Goal: Transaction & Acquisition: Purchase product/service

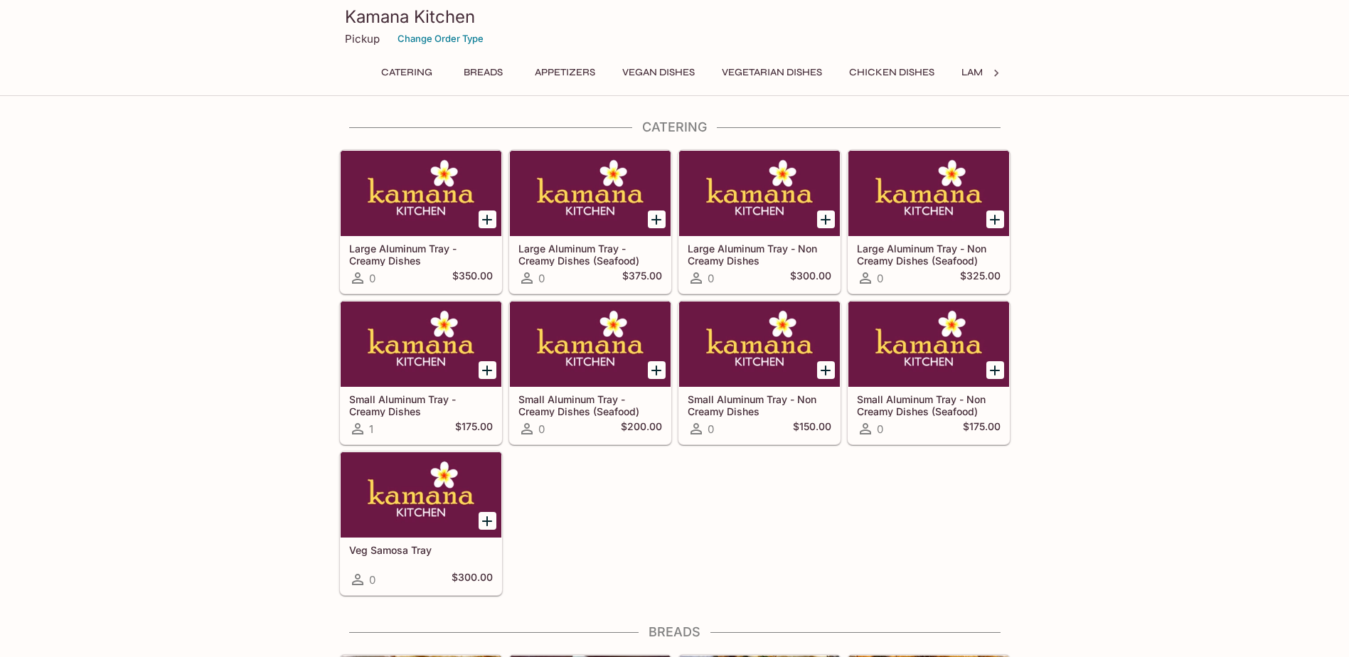
click at [487, 73] on button "Breads" at bounding box center [483, 73] width 64 height 20
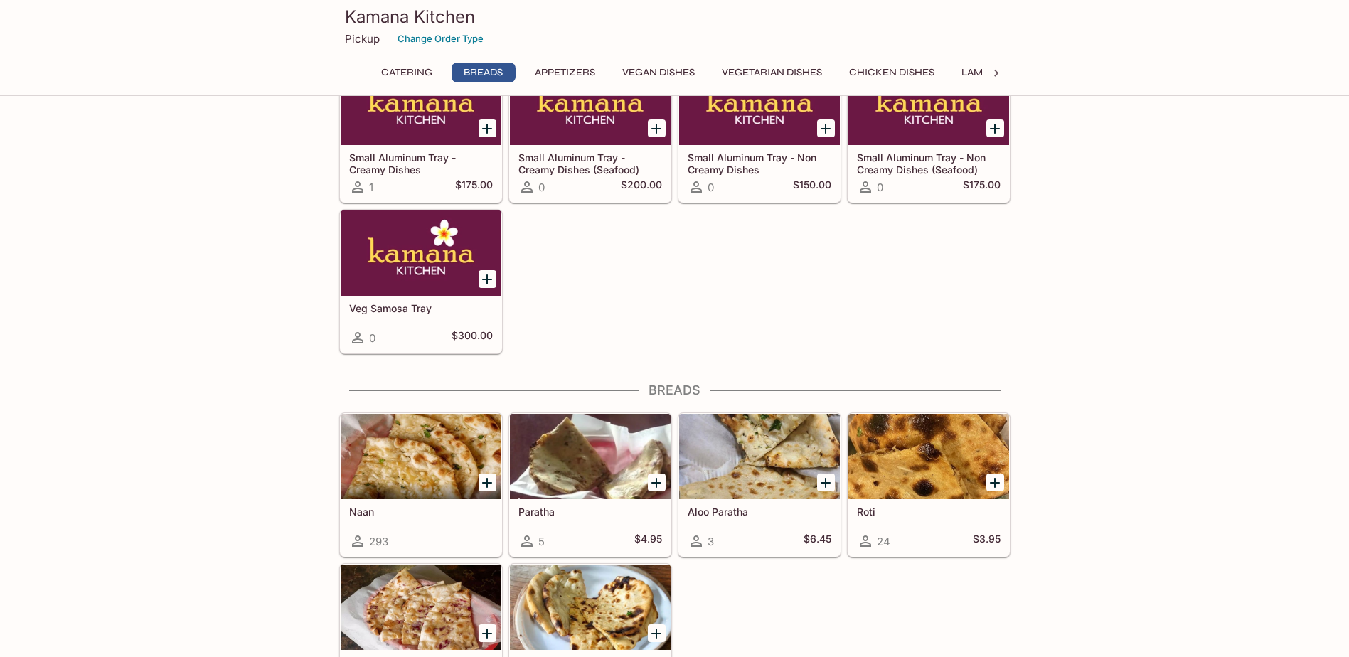
scroll to position [503, 0]
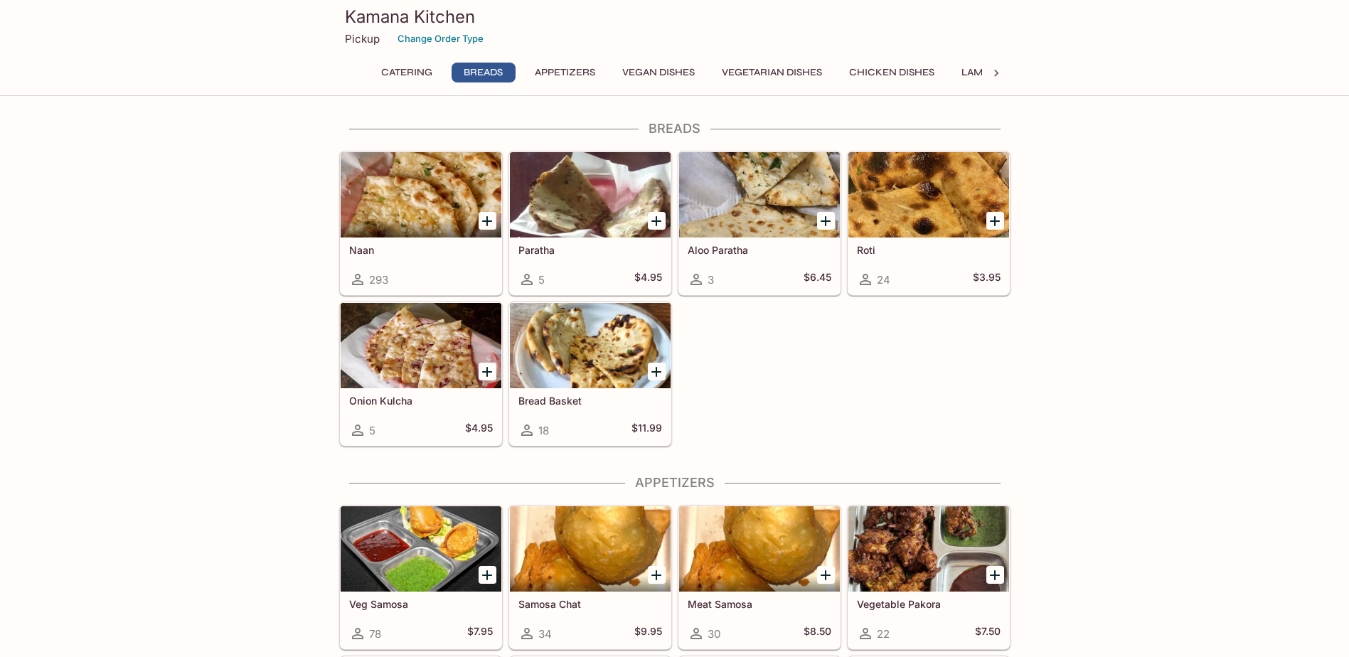
click at [400, 241] on div "Naan 293" at bounding box center [421, 265] width 161 height 57
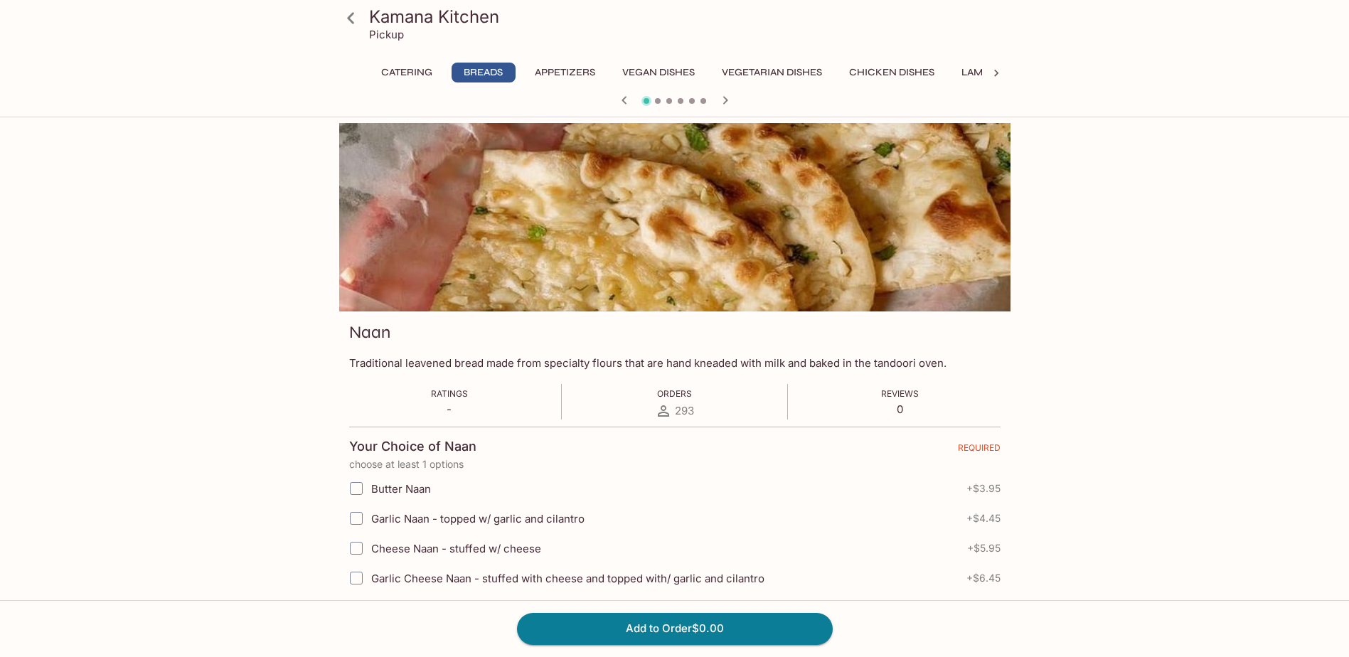
click at [359, 518] on input "Garlic Naan - topped w/ garlic and cilantro" at bounding box center [356, 518] width 28 height 28
checkbox input "true"
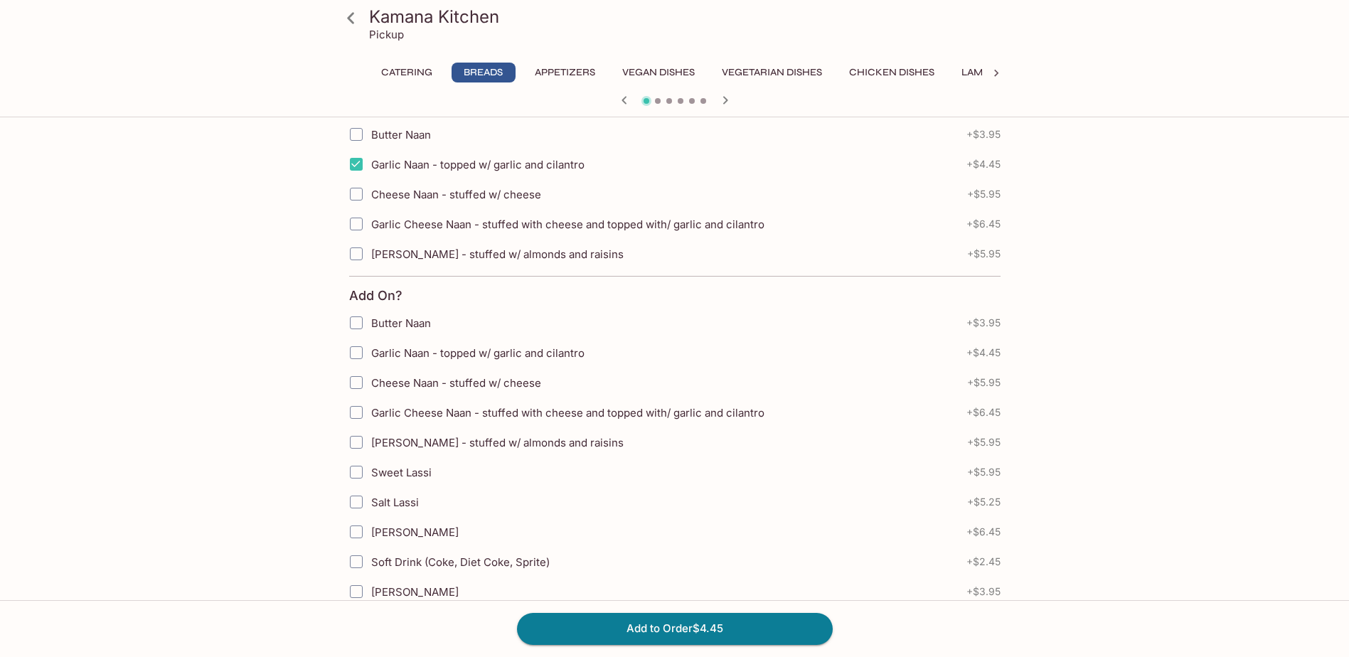
scroll to position [356, 0]
click at [715, 629] on button "Add to Order $4.45" at bounding box center [675, 628] width 316 height 31
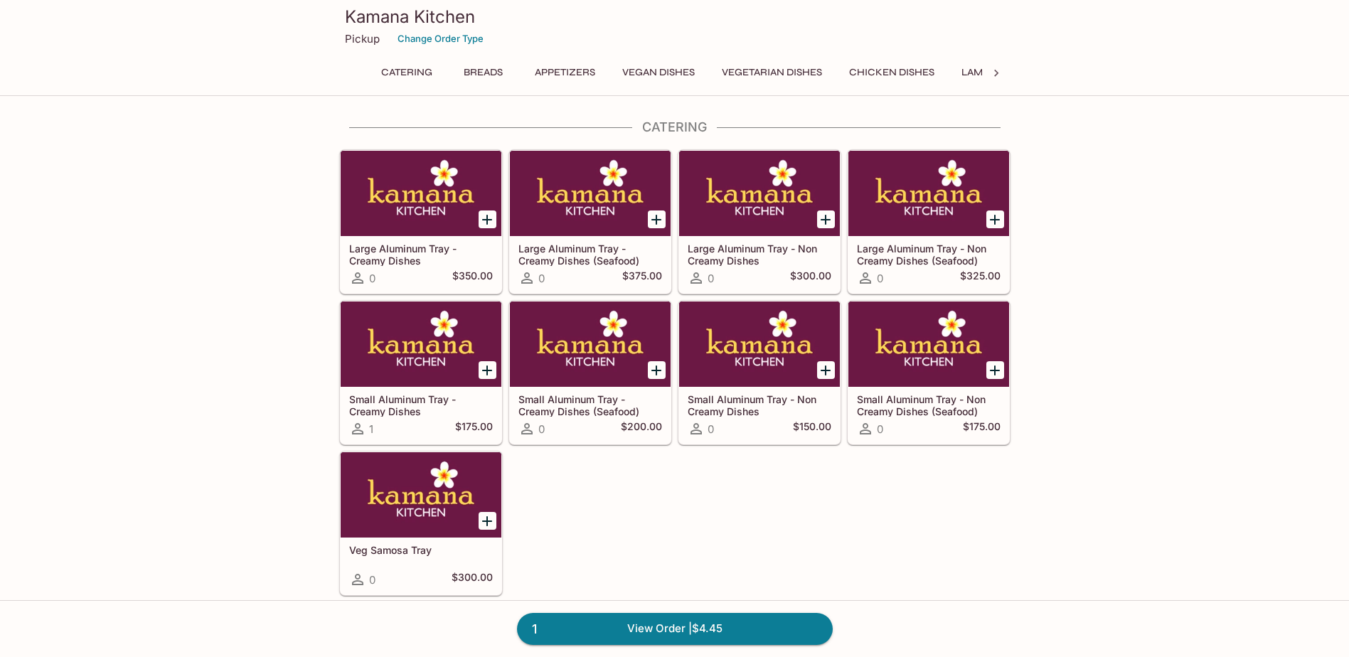
click at [584, 72] on button "Appetizers" at bounding box center [565, 73] width 76 height 20
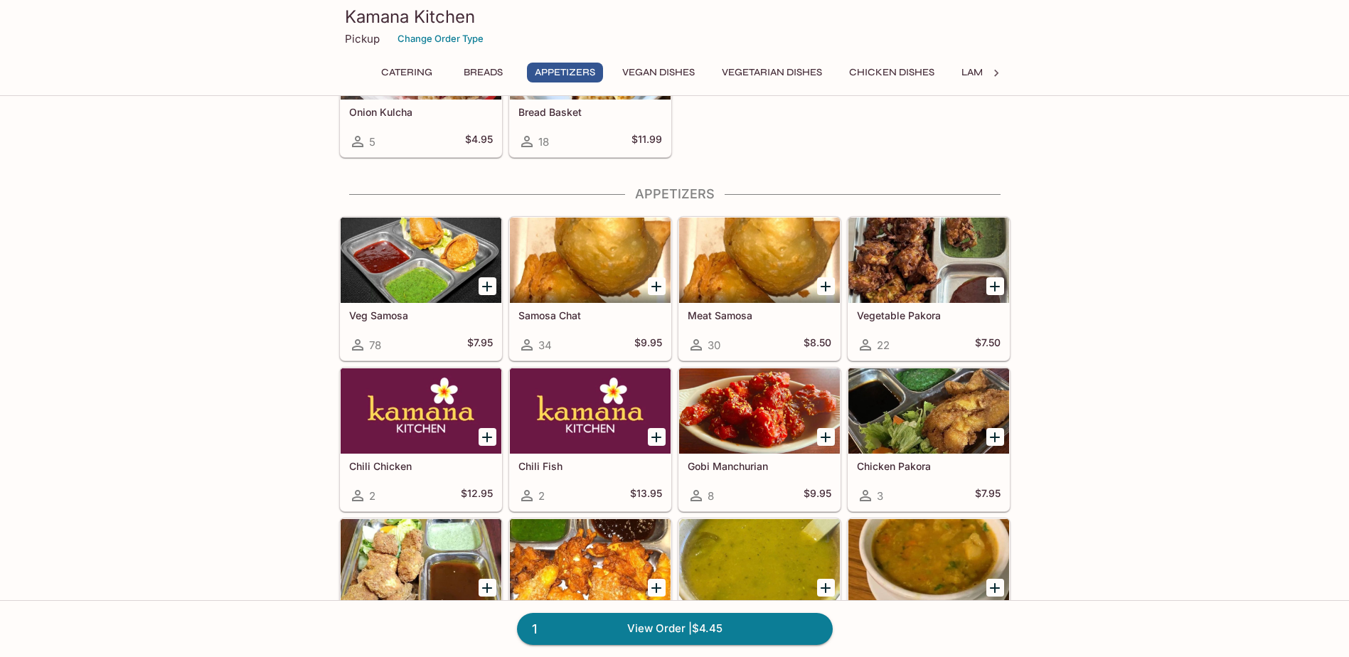
scroll to position [857, 0]
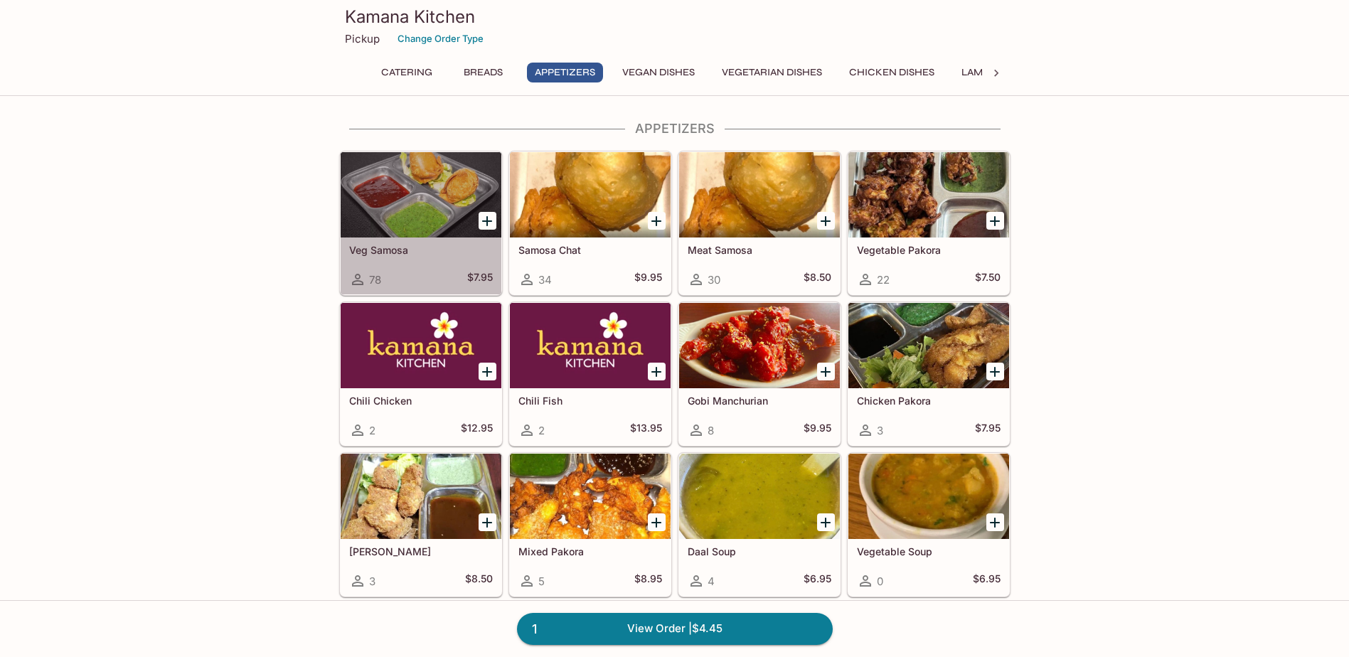
click at [394, 250] on h5 "Veg Samosa" at bounding box center [421, 250] width 144 height 12
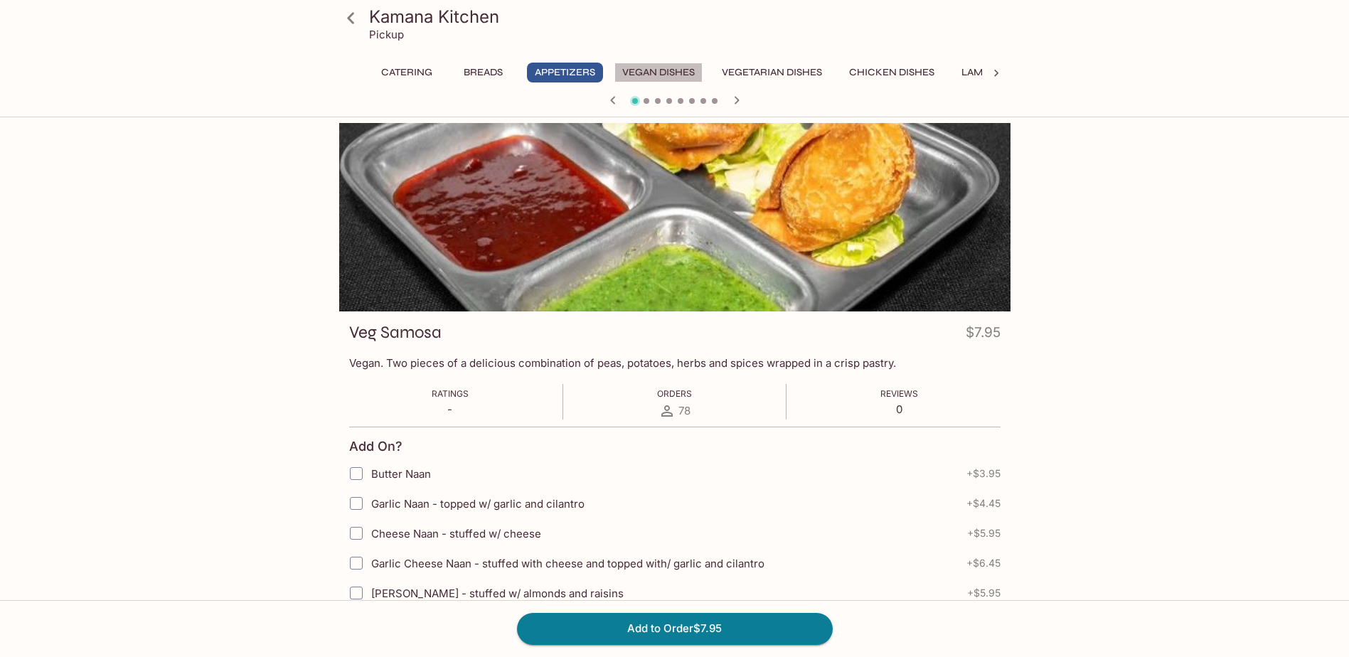
click at [653, 72] on button "Vegan Dishes" at bounding box center [658, 73] width 88 height 20
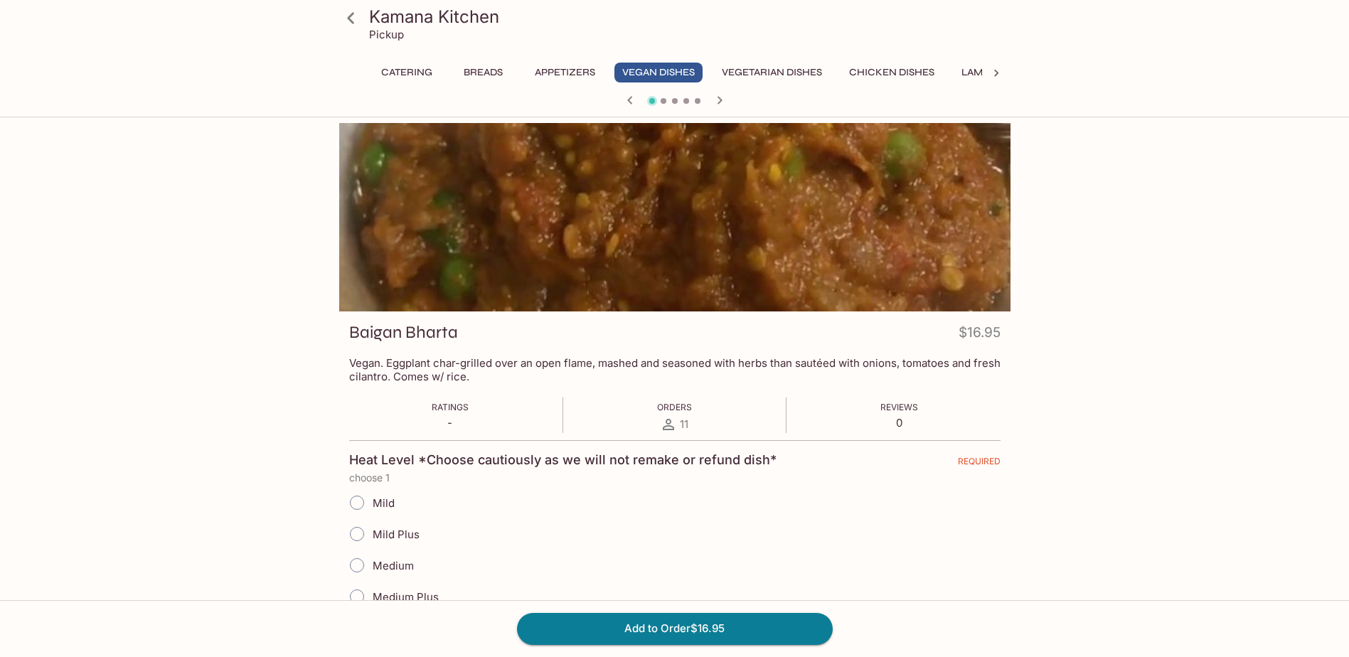
click at [783, 75] on button "Vegetarian Dishes" at bounding box center [772, 73] width 116 height 20
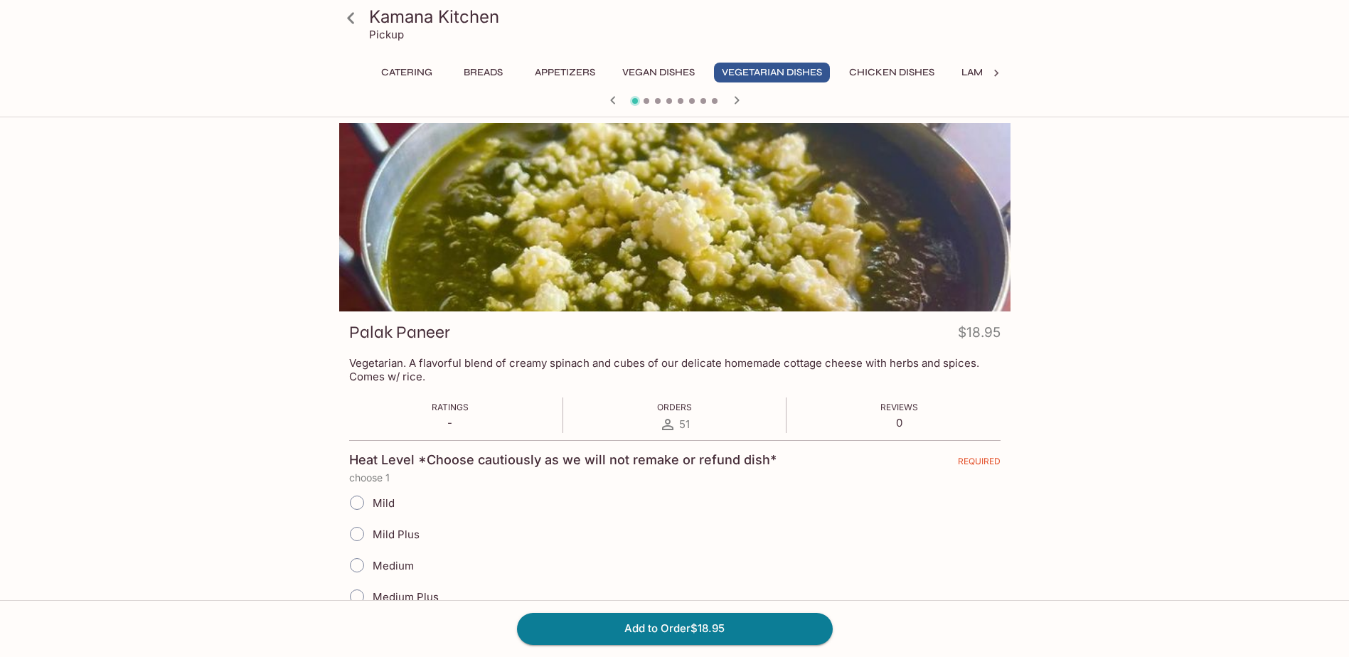
click at [679, 70] on button "Vegan Dishes" at bounding box center [658, 73] width 88 height 20
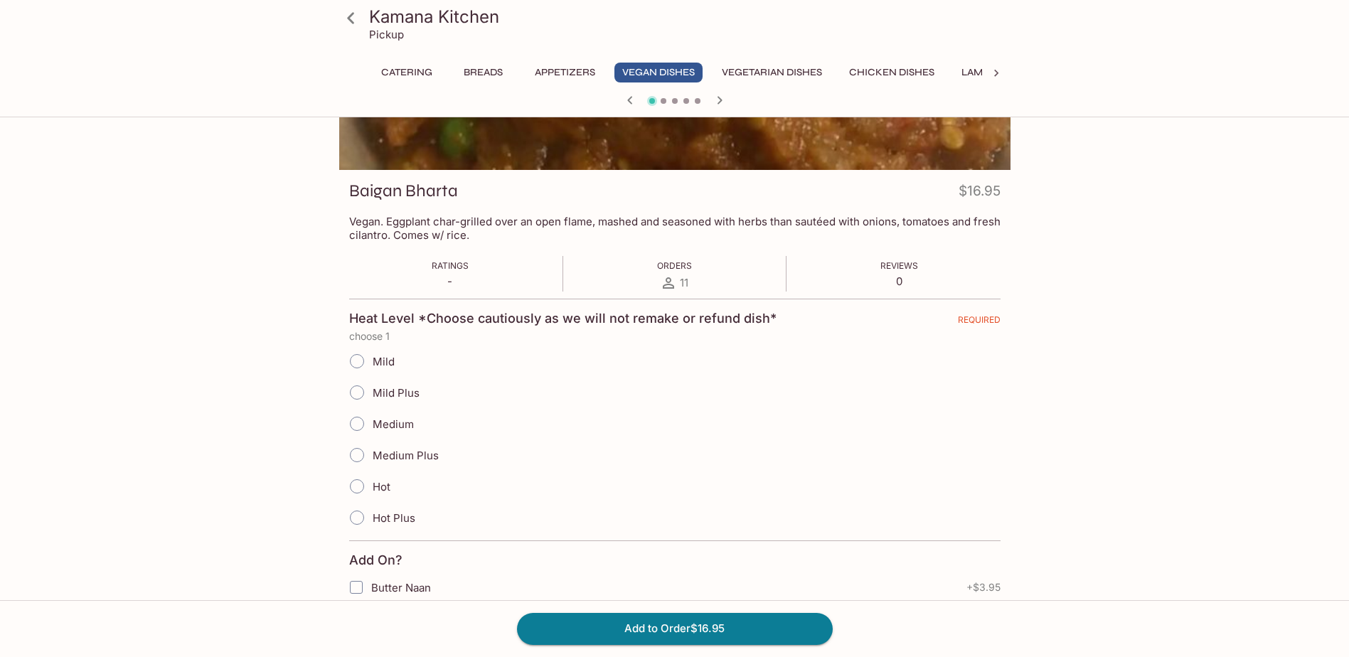
scroll to position [142, 0]
click at [357, 427] on input "Medium" at bounding box center [357, 423] width 30 height 30
radio input "true"
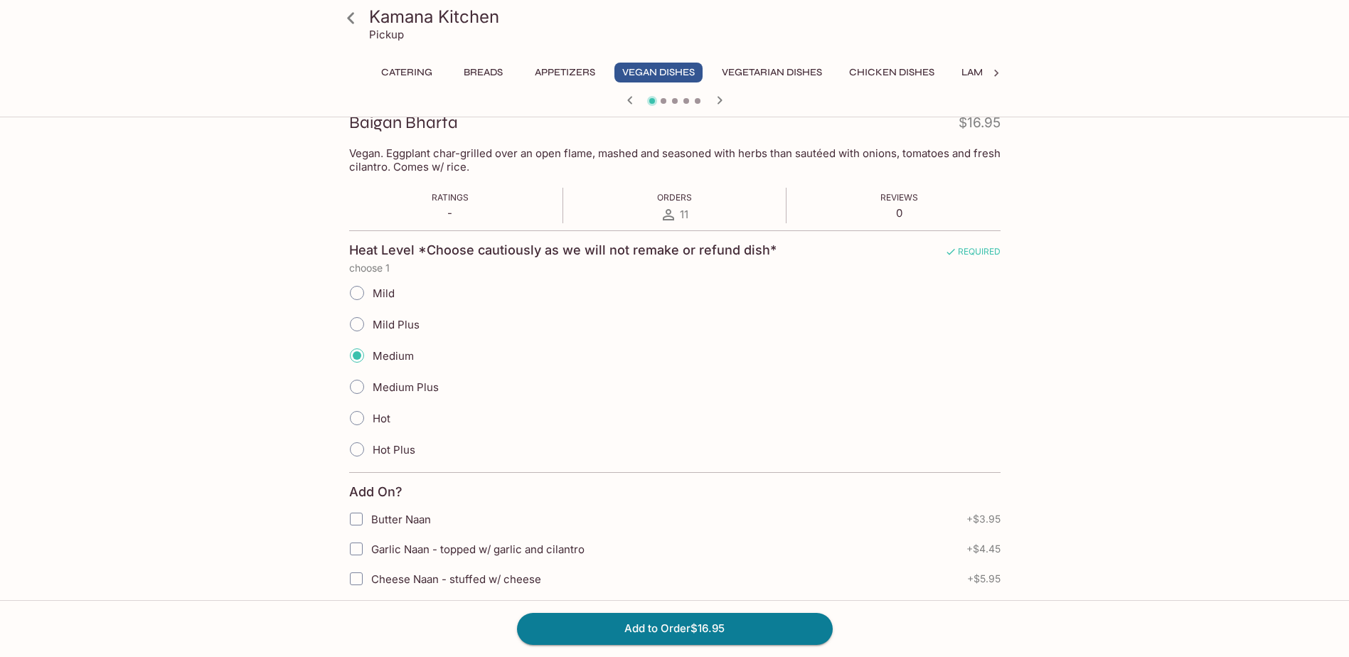
scroll to position [356, 0]
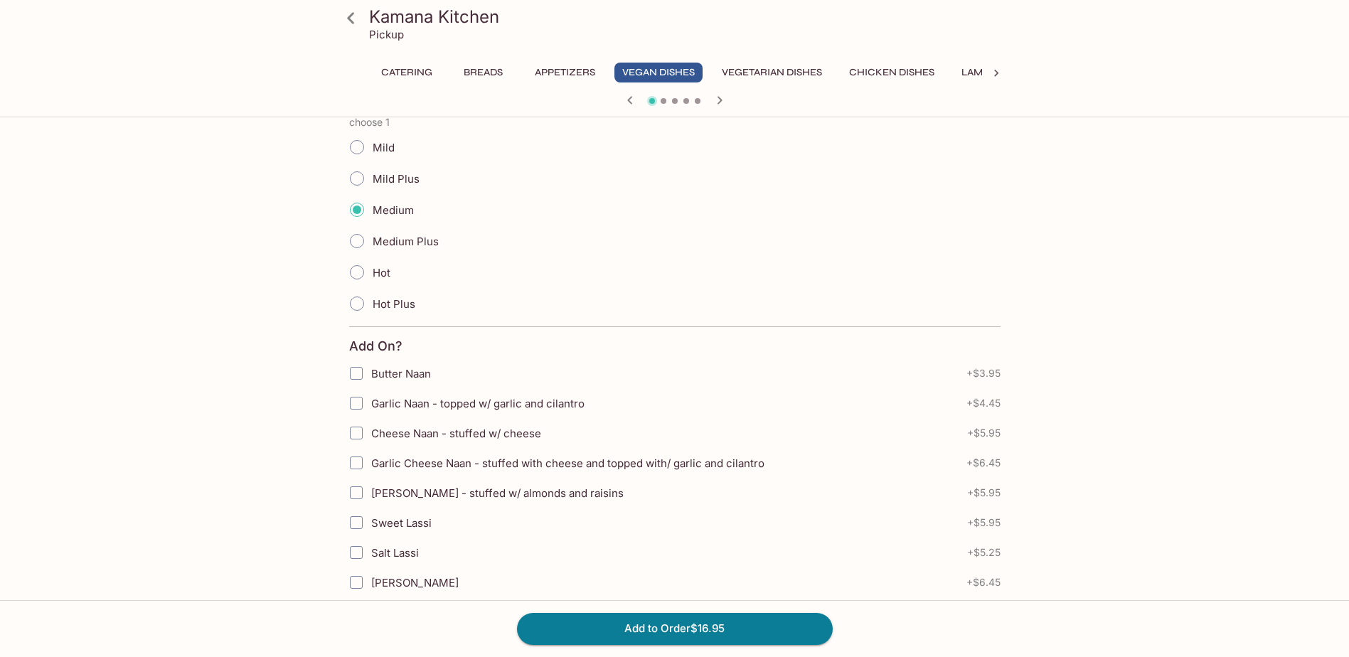
click at [358, 405] on input "Garlic Naan - topped w/ garlic and cilantro" at bounding box center [356, 403] width 28 height 28
checkbox input "true"
click at [742, 630] on button "Add to Order $21.40" at bounding box center [675, 628] width 316 height 31
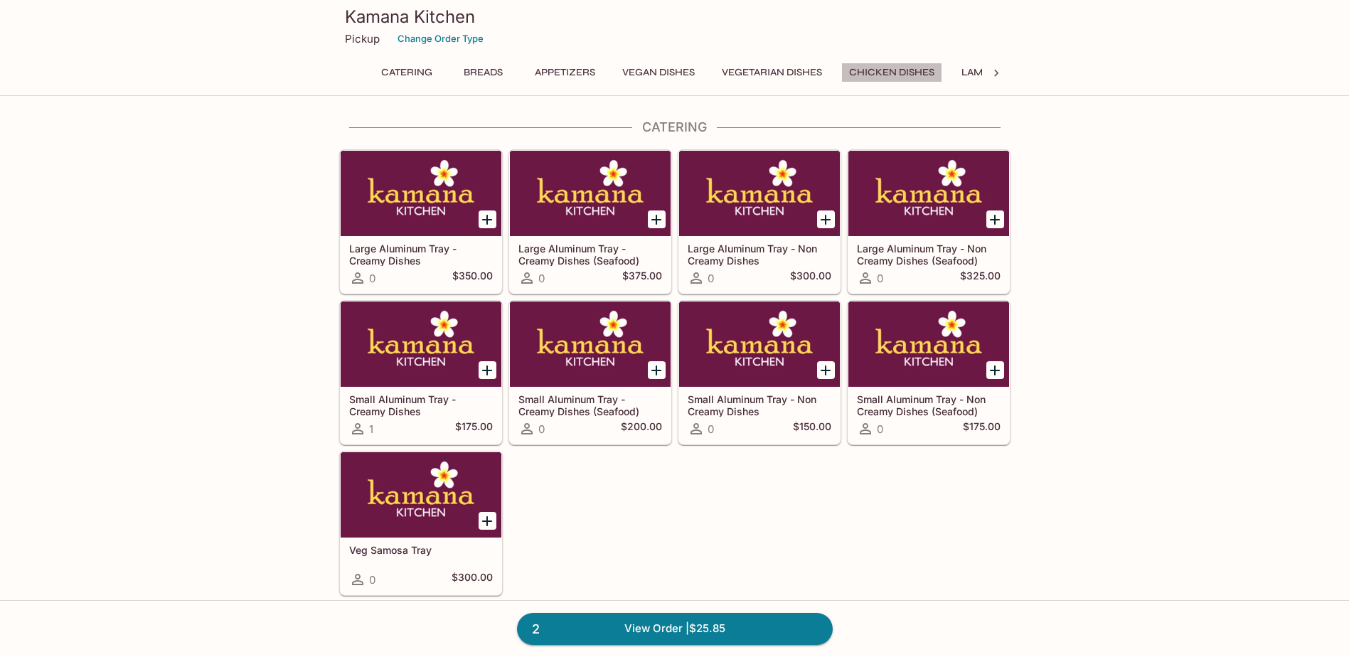
click at [869, 72] on button "Chicken Dishes" at bounding box center [891, 73] width 101 height 20
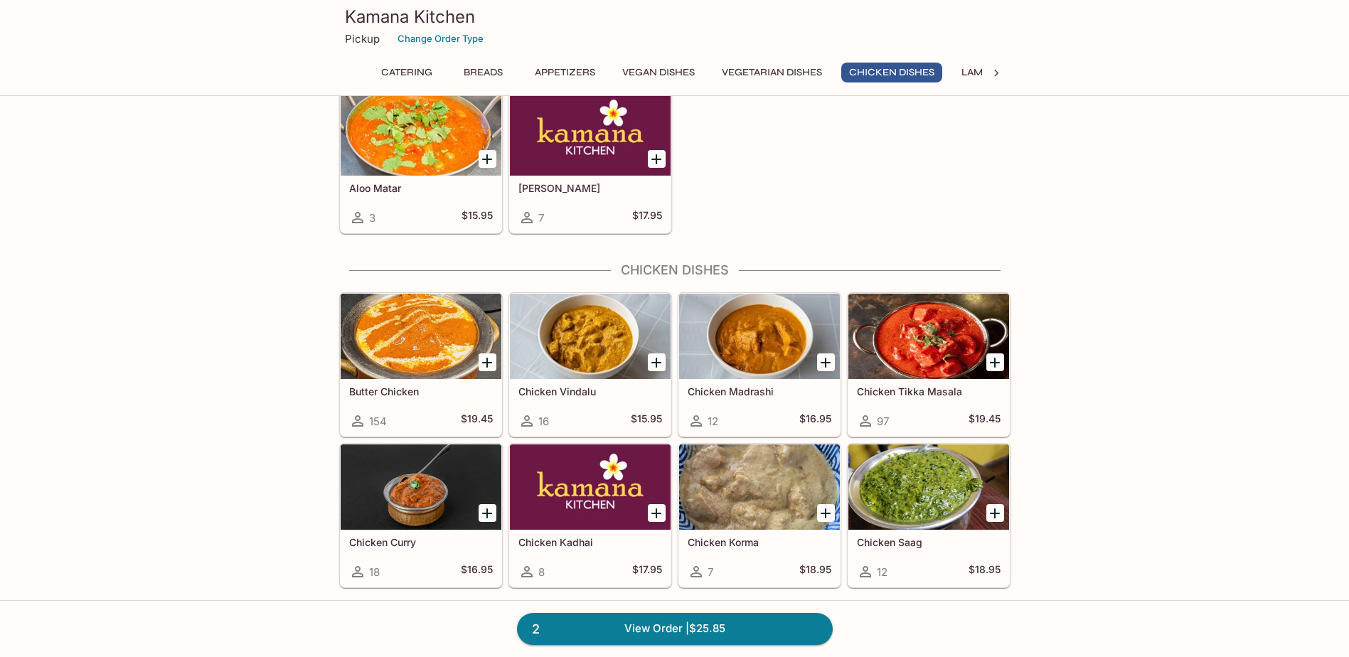
scroll to position [2523, 0]
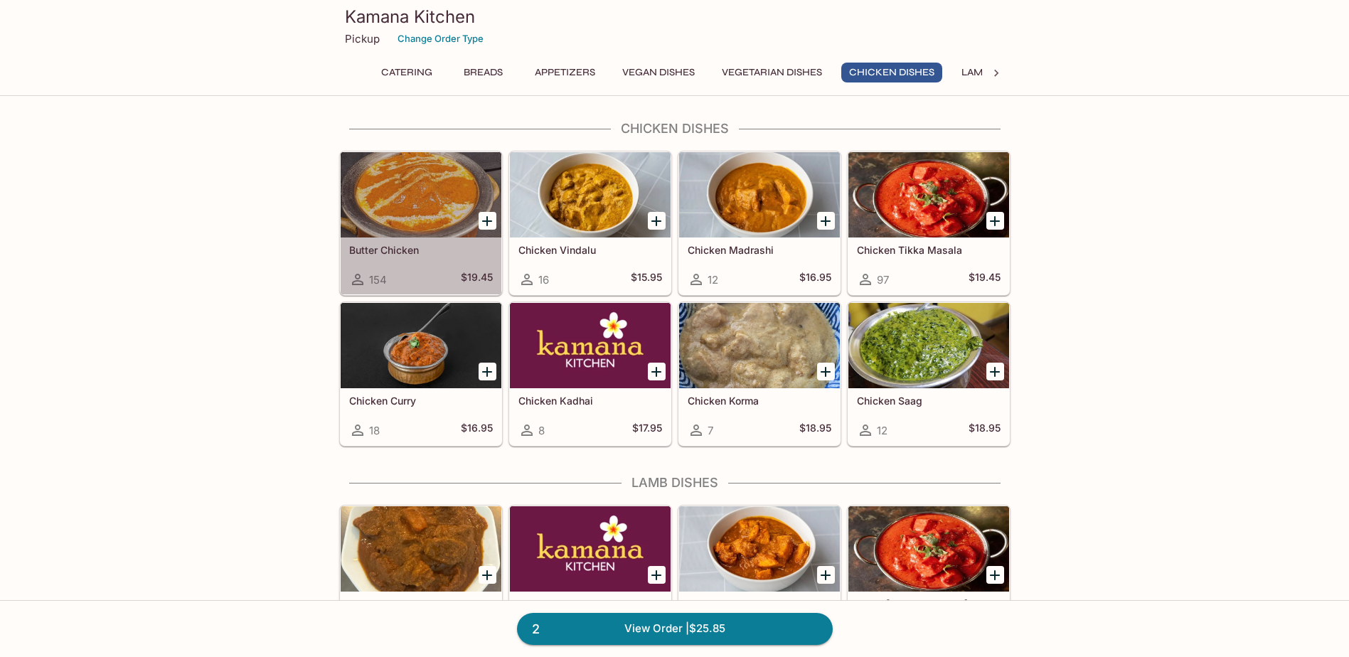
click at [416, 212] on div at bounding box center [421, 194] width 161 height 85
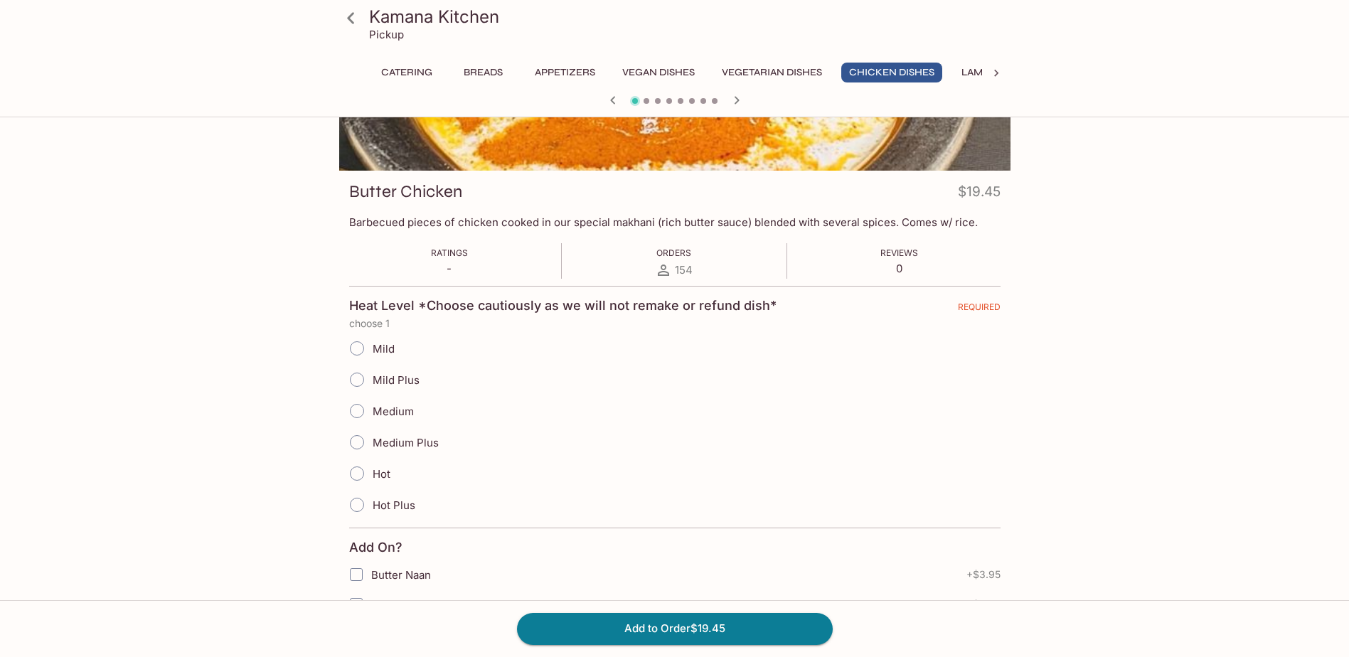
scroll to position [142, 0]
click at [358, 375] on input "Mild Plus" at bounding box center [357, 378] width 30 height 30
radio input "true"
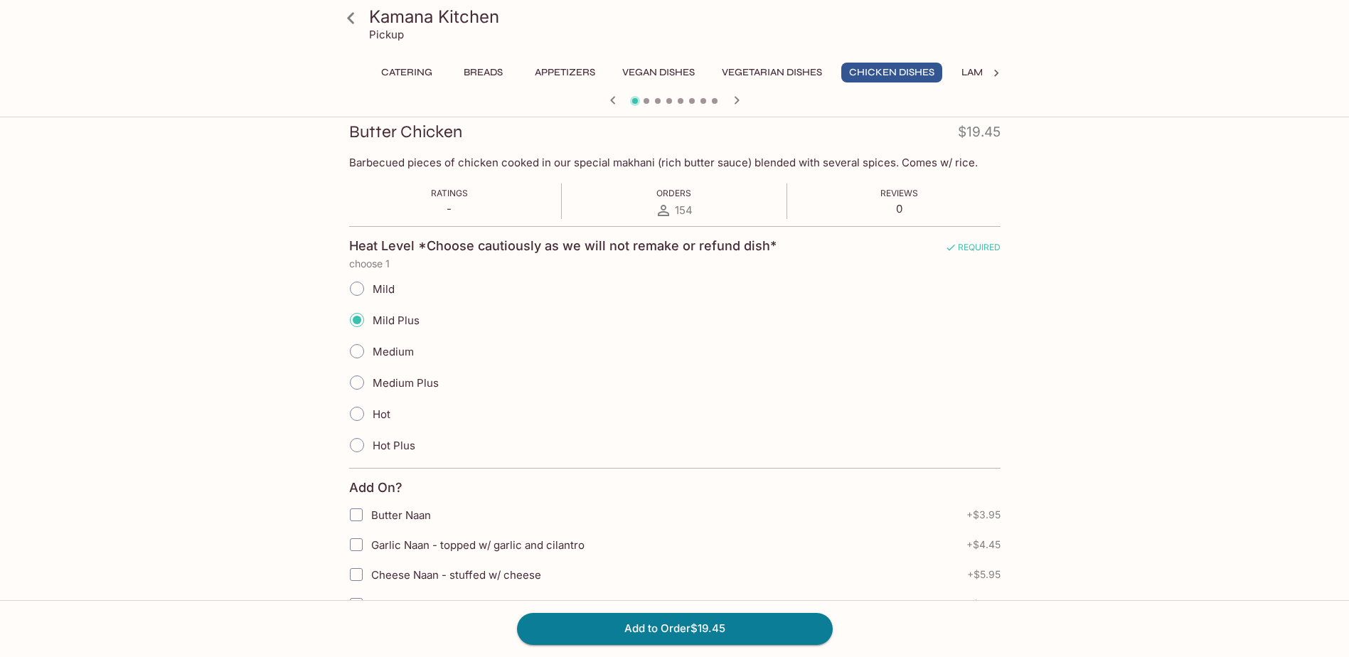
scroll to position [284, 0]
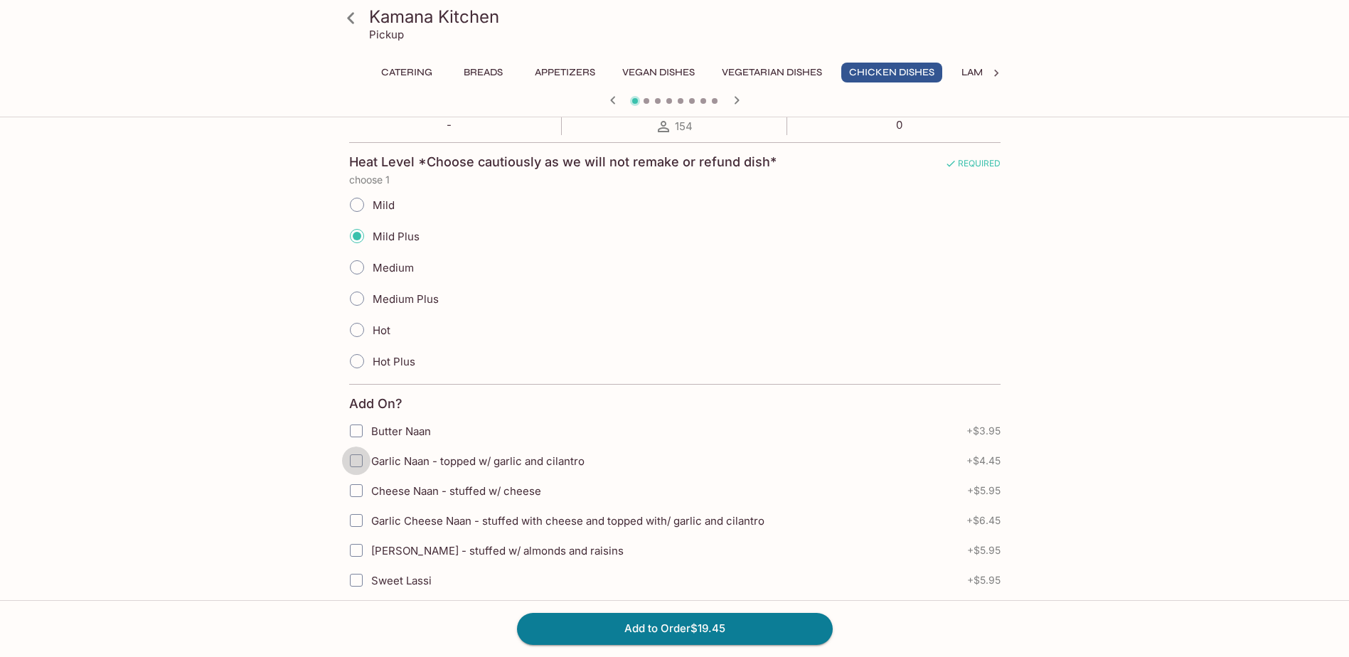
click at [353, 464] on input "Garlic Naan - topped w/ garlic and cilantro" at bounding box center [356, 461] width 28 height 28
checkbox input "true"
click at [670, 626] on button "Add to Order $23.90" at bounding box center [675, 628] width 316 height 31
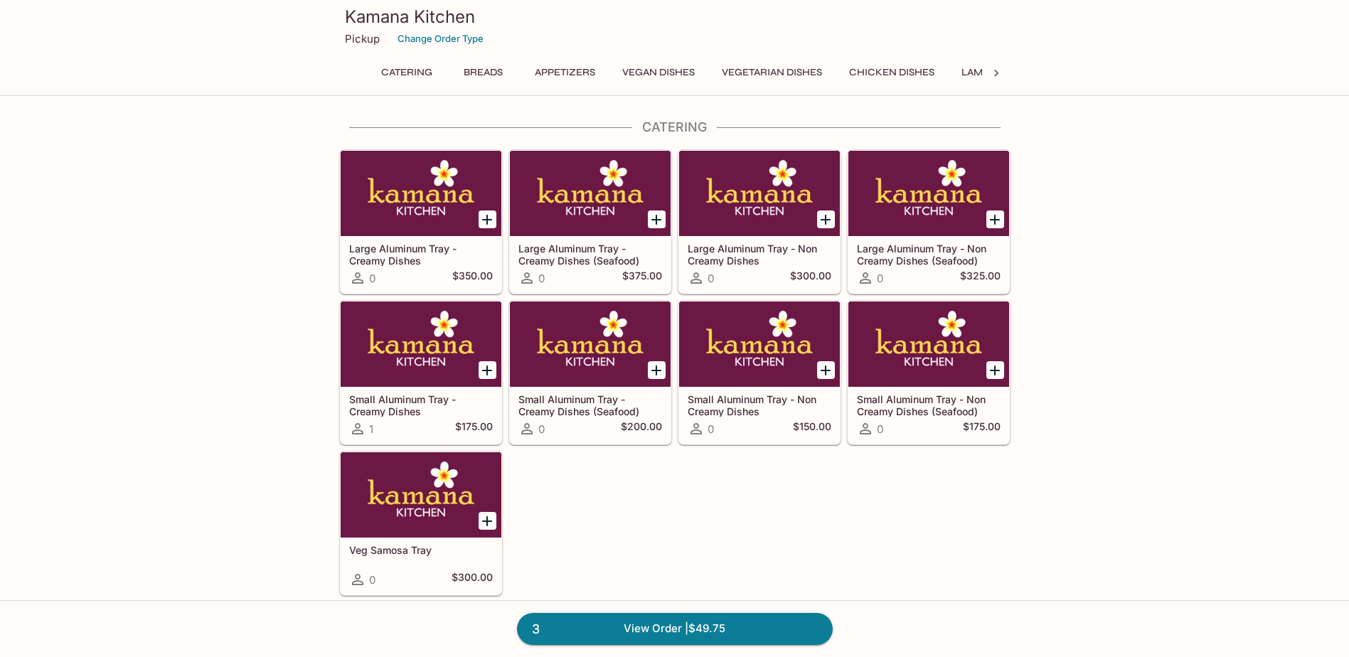
click at [995, 73] on icon at bounding box center [996, 73] width 14 height 14
click at [491, 72] on button "Tandoori" at bounding box center [490, 73] width 68 height 20
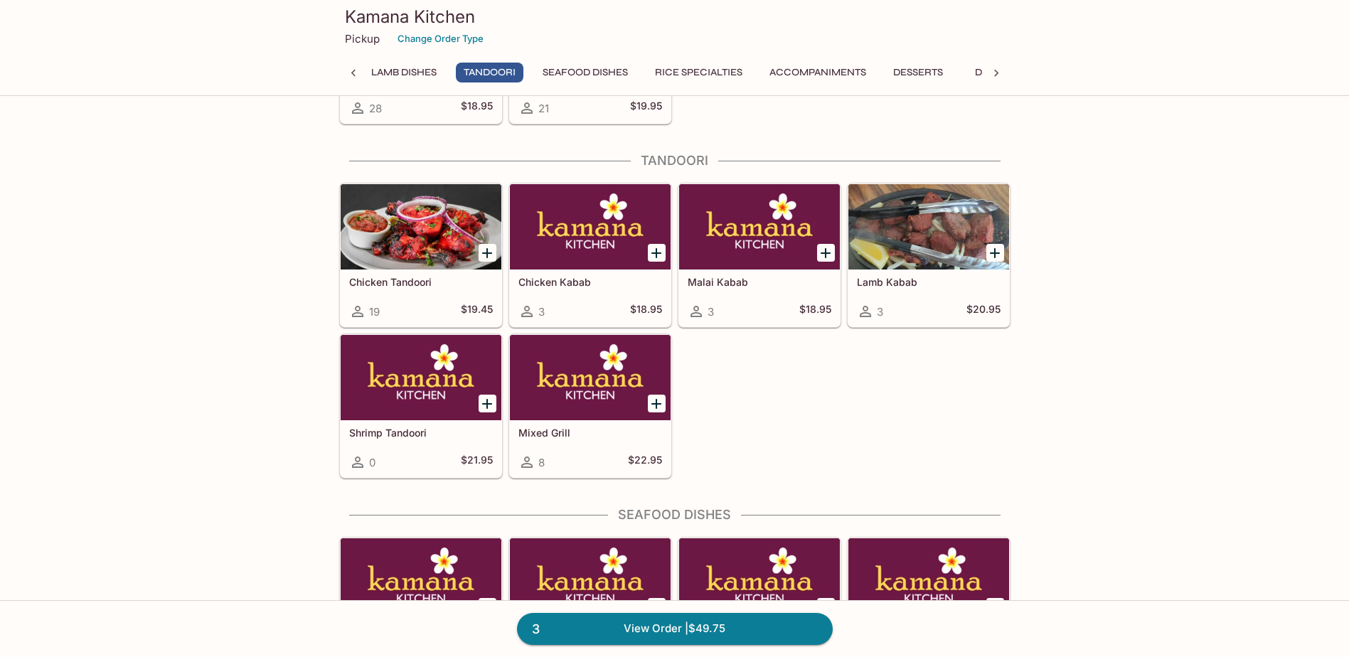
scroll to position [3231, 0]
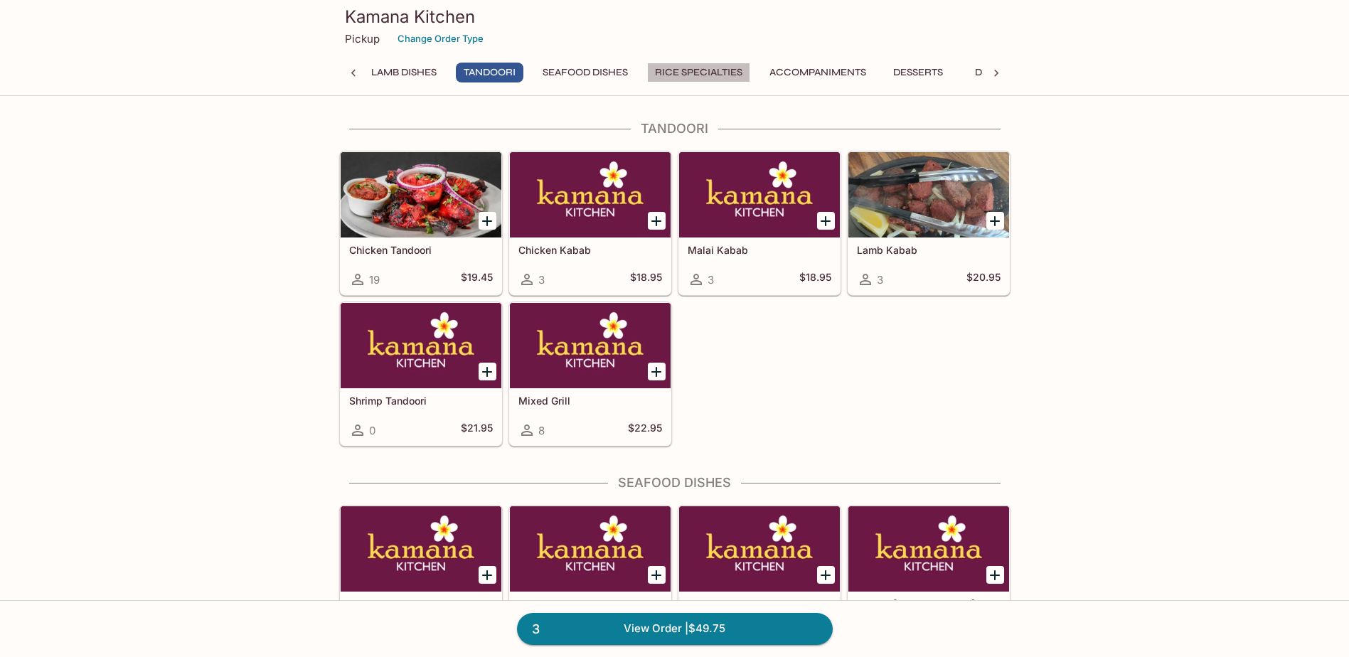
click at [710, 67] on button "Rice Specialties" at bounding box center [698, 73] width 103 height 20
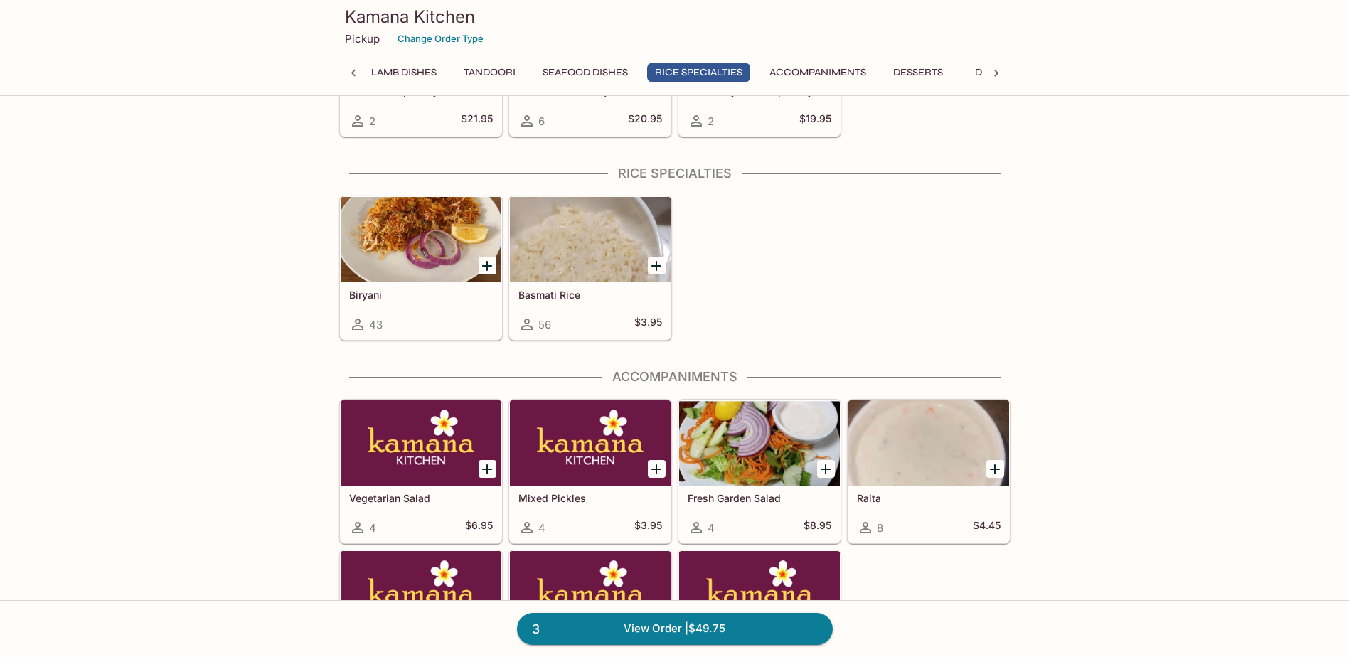
scroll to position [3939, 0]
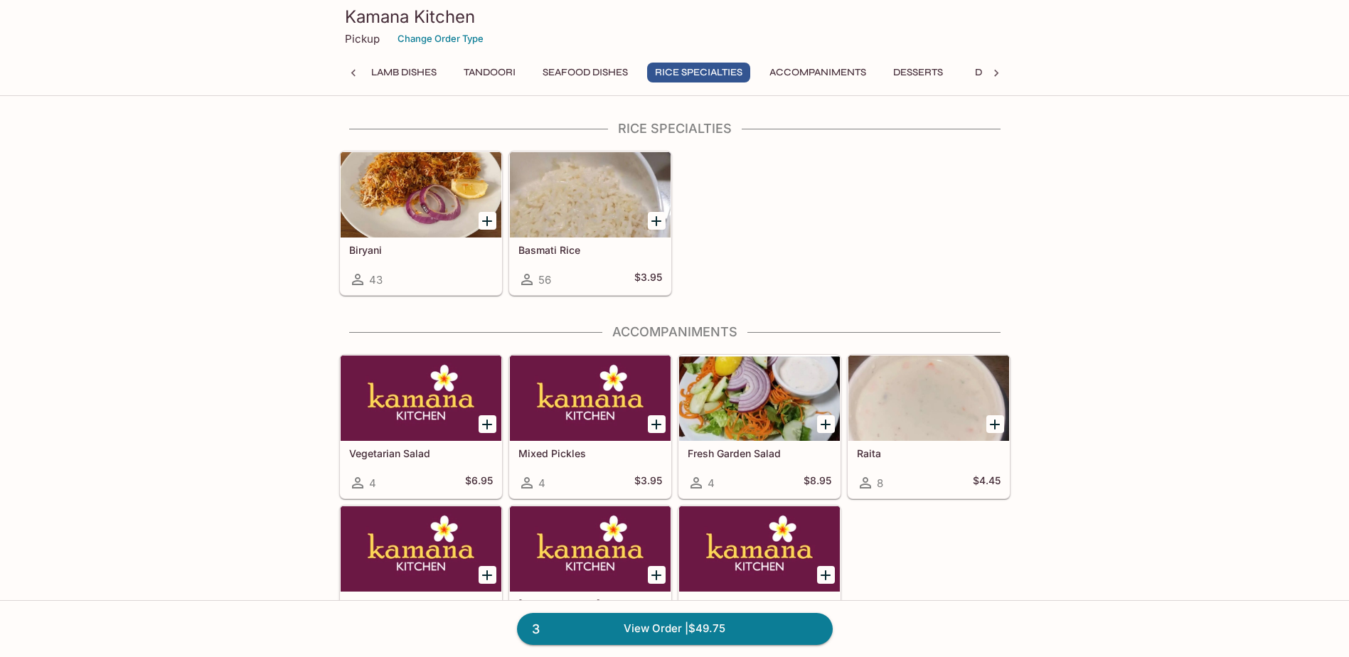
click at [943, 72] on button "Desserts" at bounding box center [917, 73] width 65 height 20
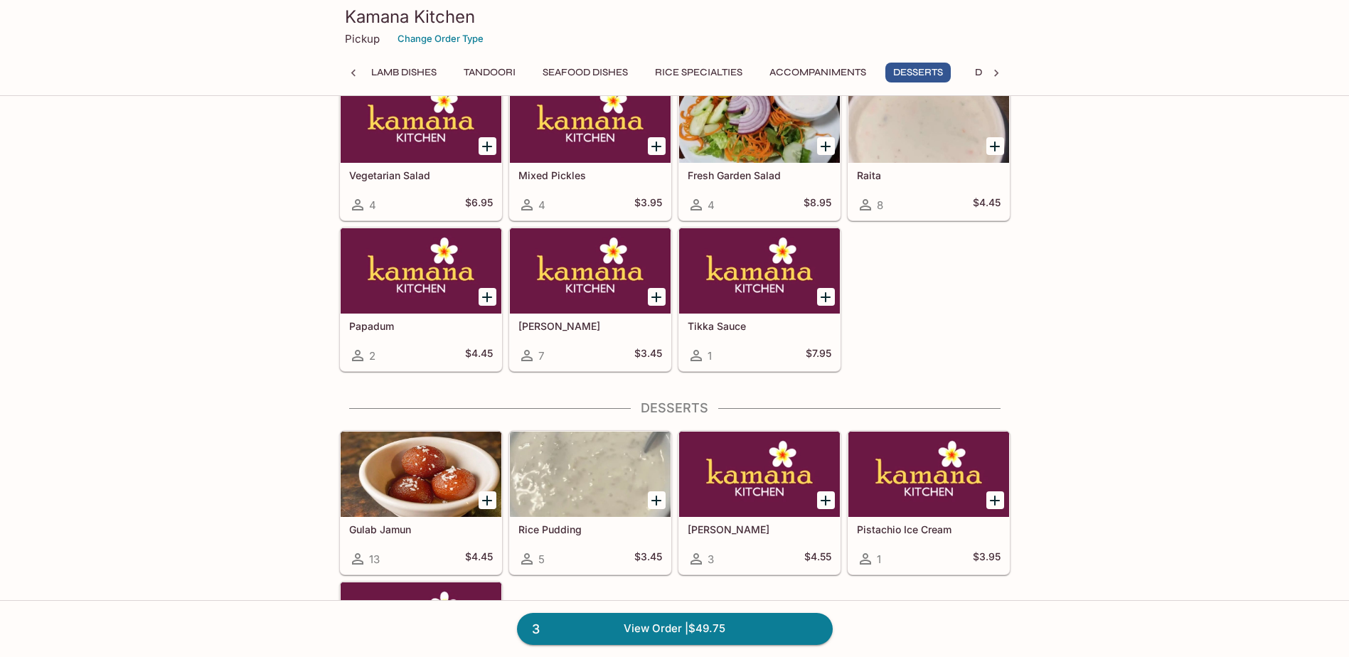
scroll to position [4496, 0]
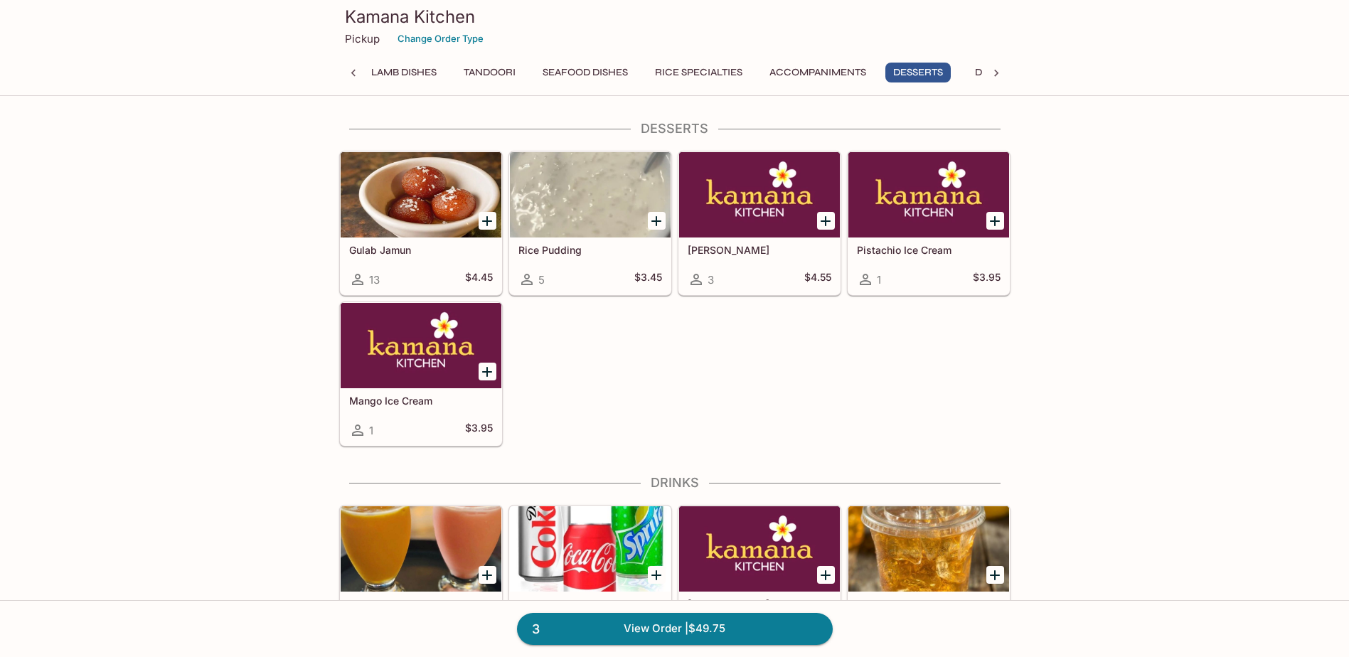
click at [397, 73] on button "Lamb Dishes" at bounding box center [403, 73] width 81 height 20
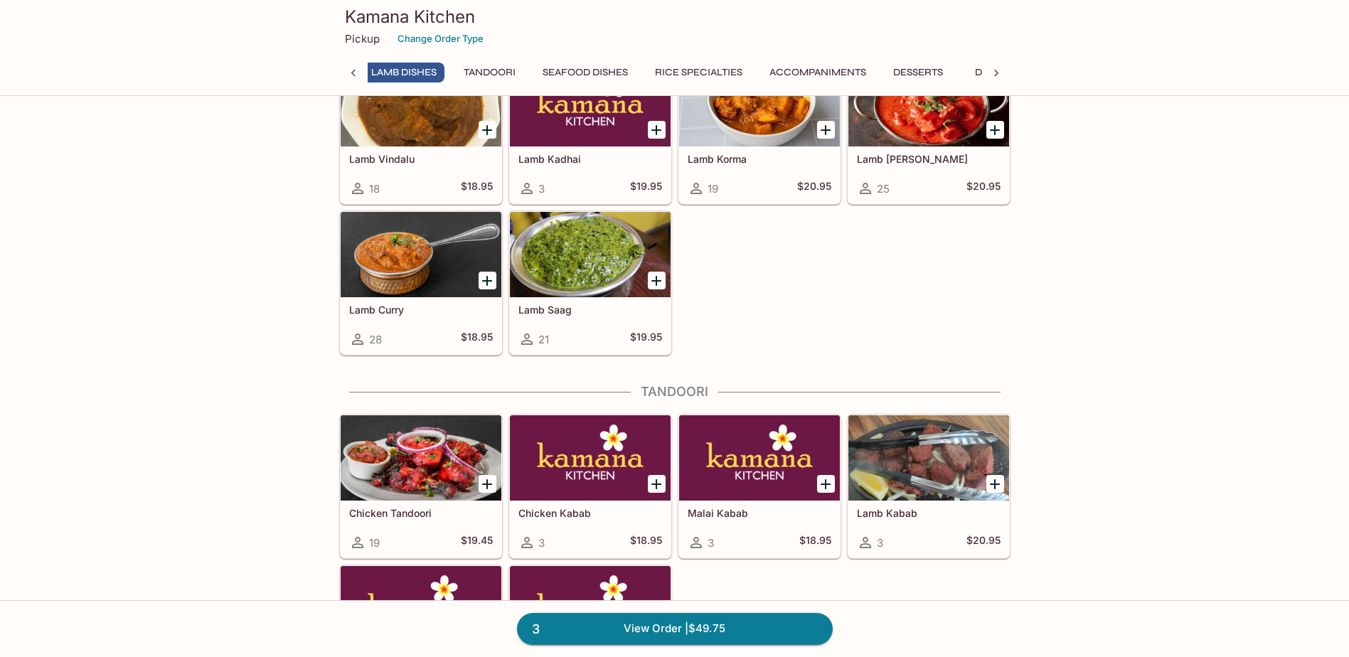
scroll to position [2877, 0]
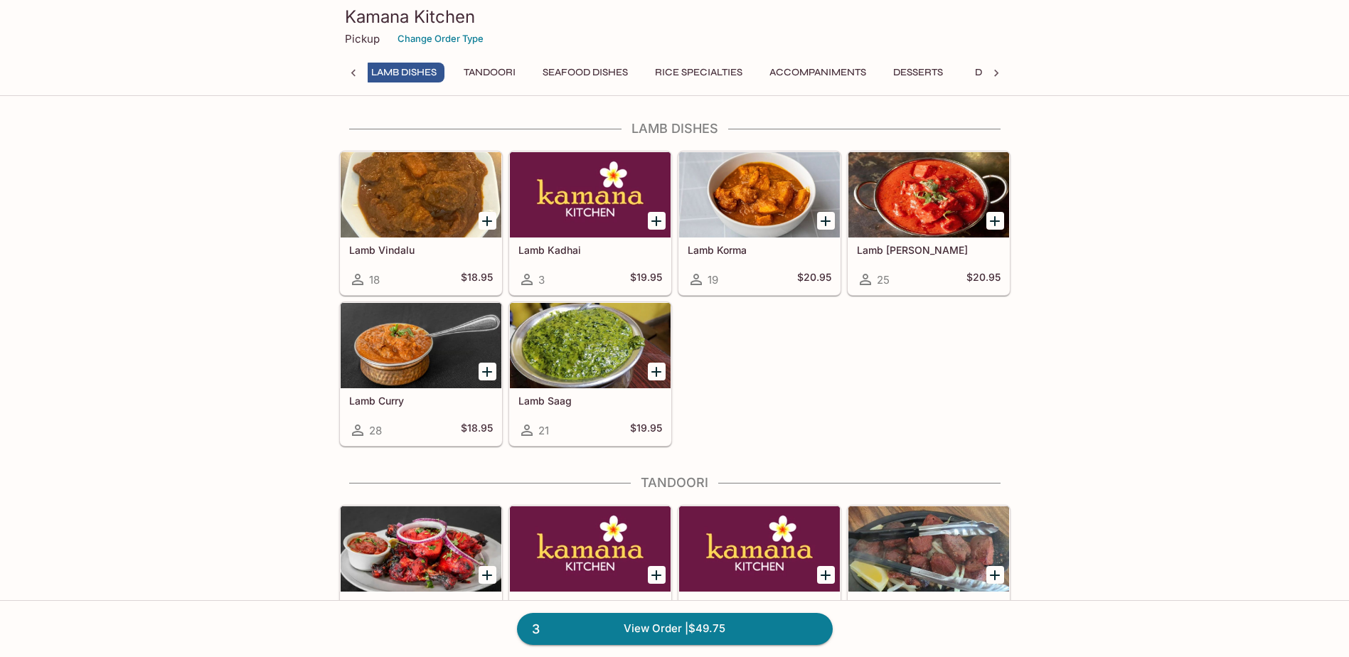
click at [361, 71] on div at bounding box center [353, 73] width 28 height 21
click at [886, 70] on button "Chicken Dishes" at bounding box center [891, 73] width 101 height 20
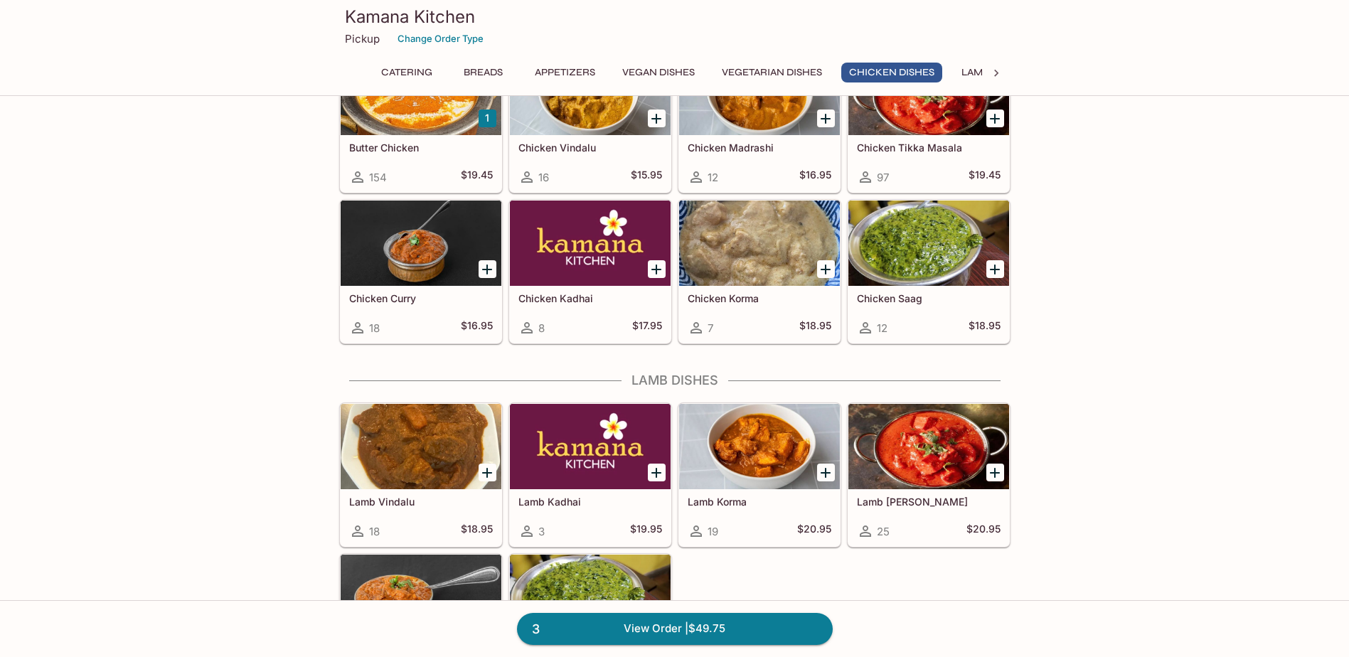
scroll to position [2523, 0]
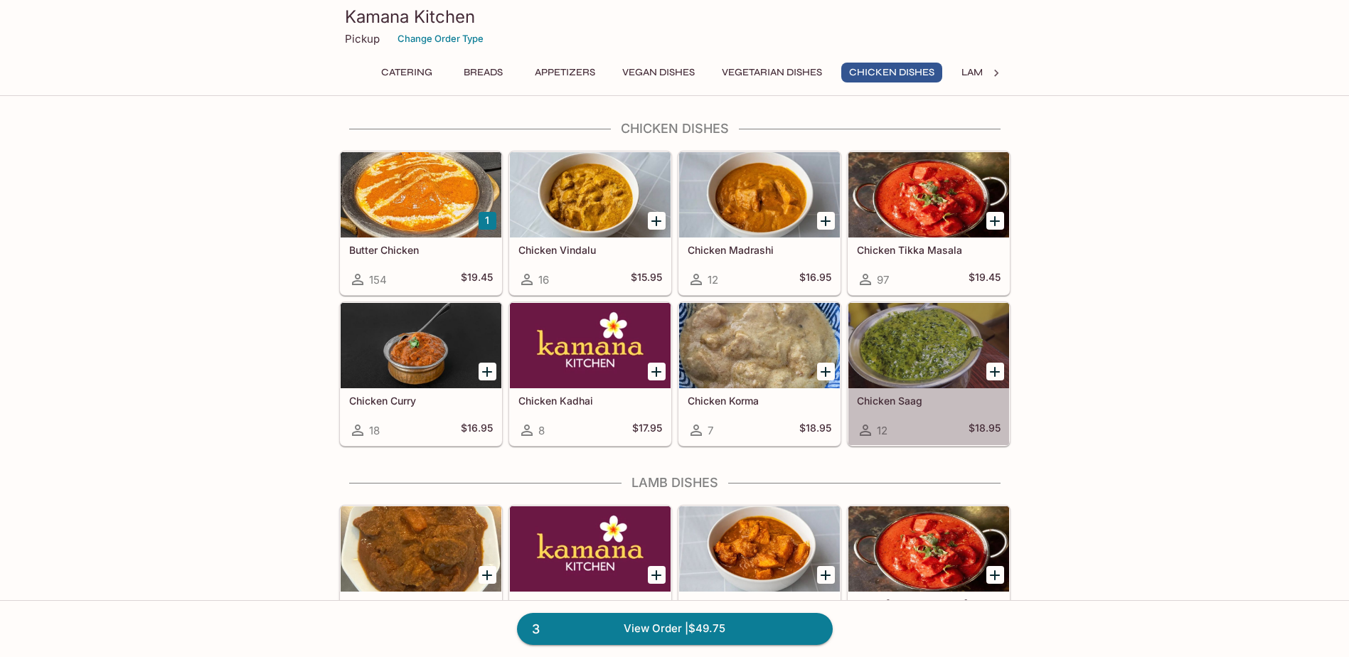
click at [908, 351] on div at bounding box center [928, 345] width 161 height 85
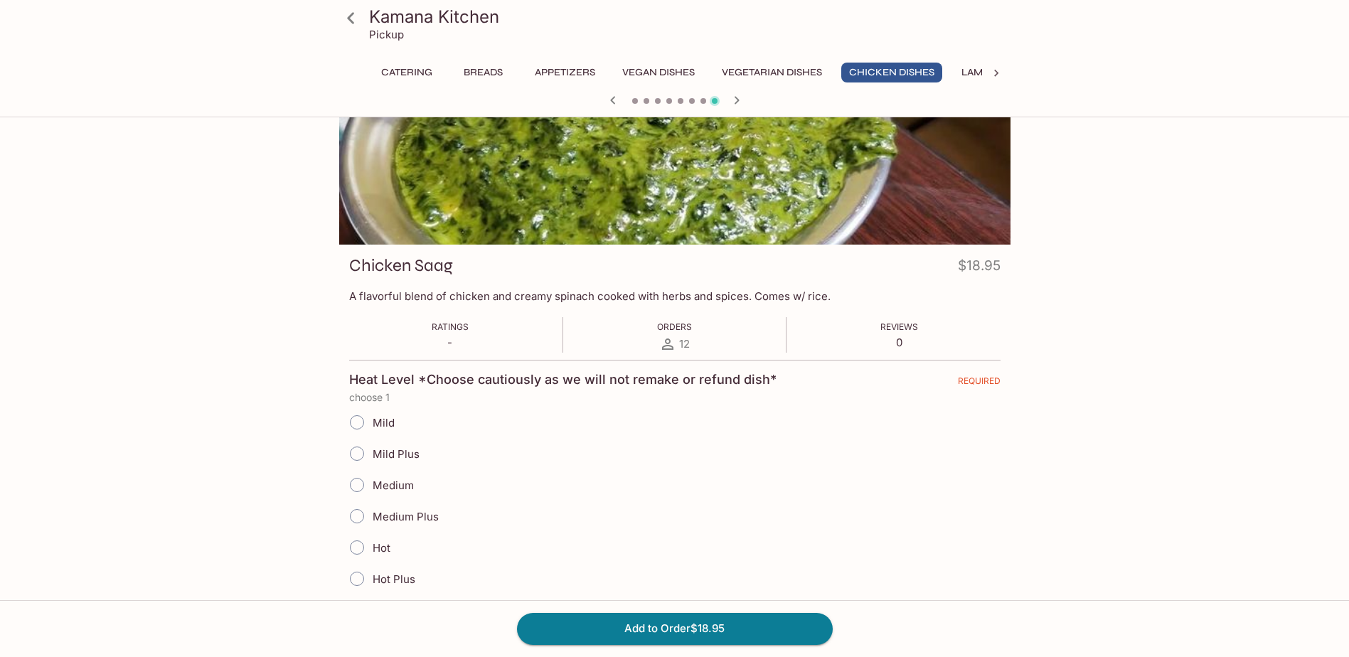
scroll to position [213, 0]
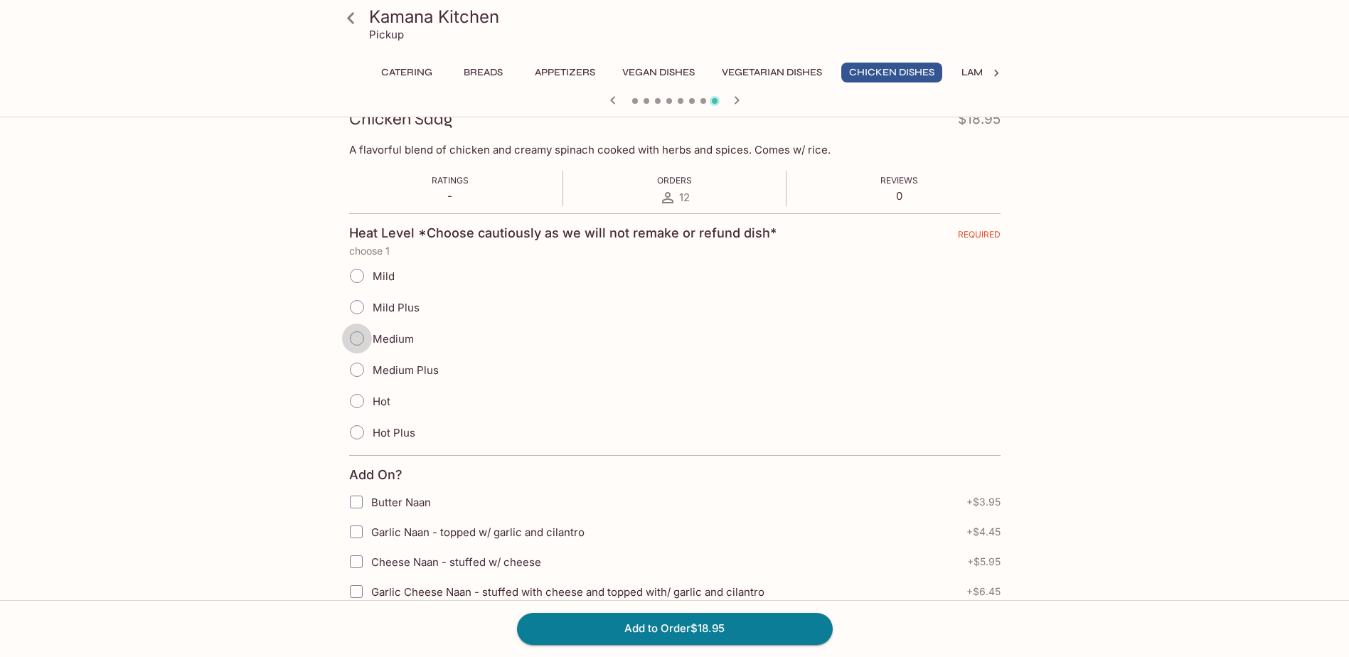
click at [359, 338] on input "Medium" at bounding box center [357, 339] width 30 height 30
radio input "true"
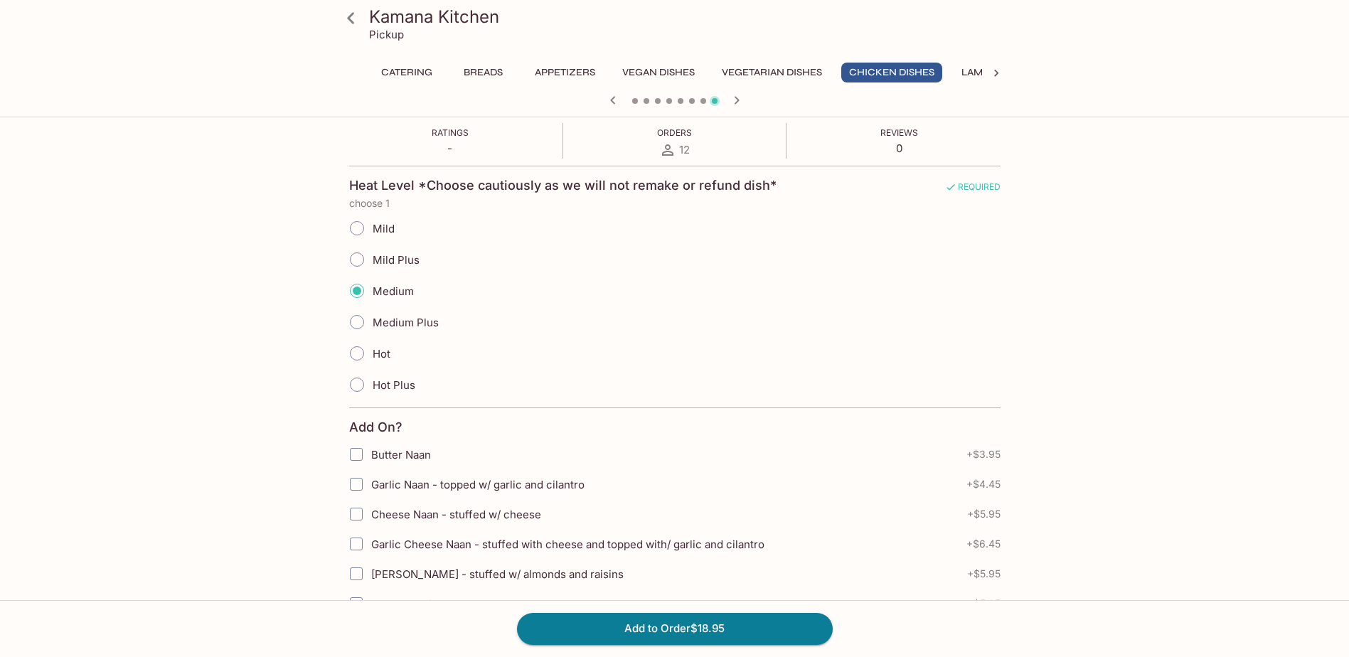
scroll to position [356, 0]
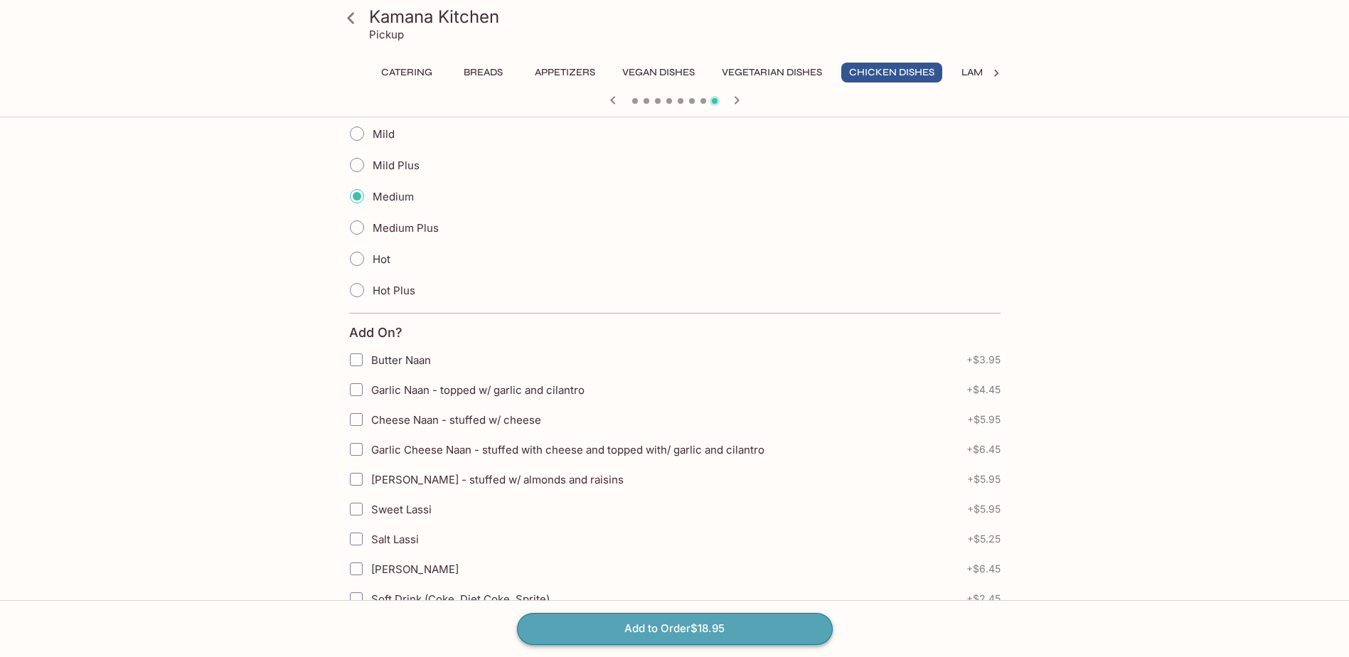
click at [742, 633] on button "Add to Order $18.95" at bounding box center [675, 628] width 316 height 31
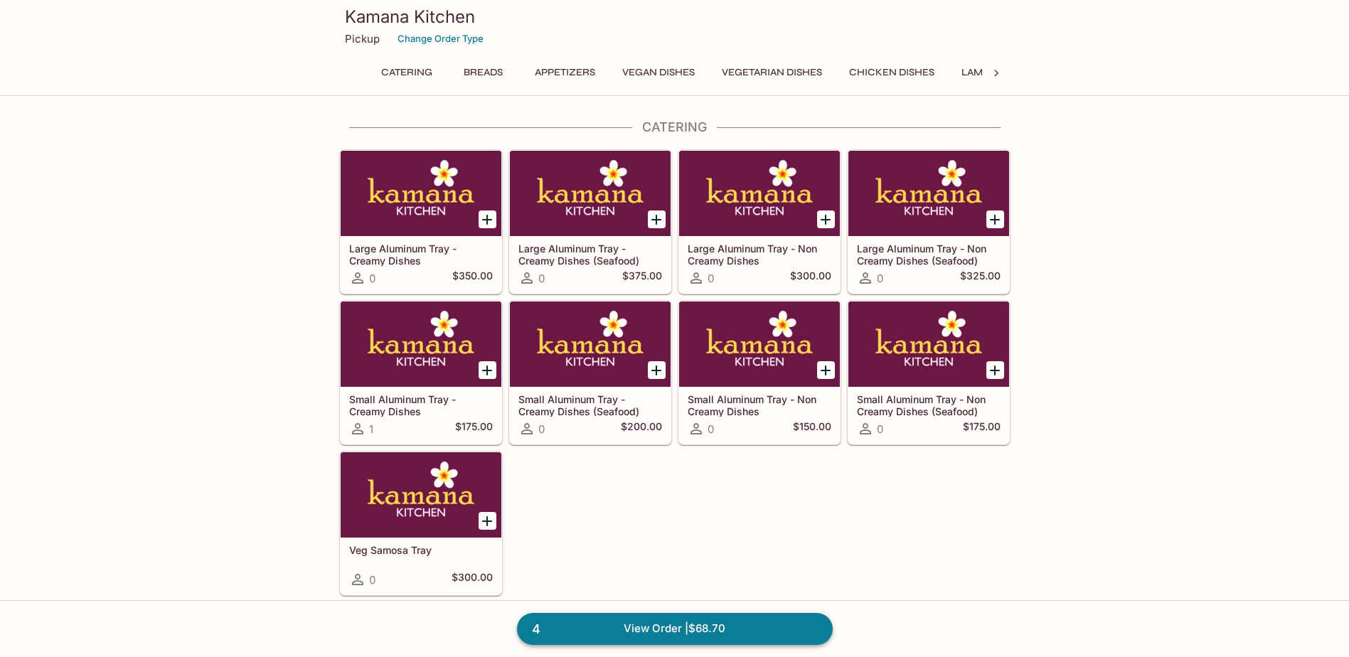
click at [727, 624] on link "4 View Order | $68.70" at bounding box center [675, 628] width 316 height 31
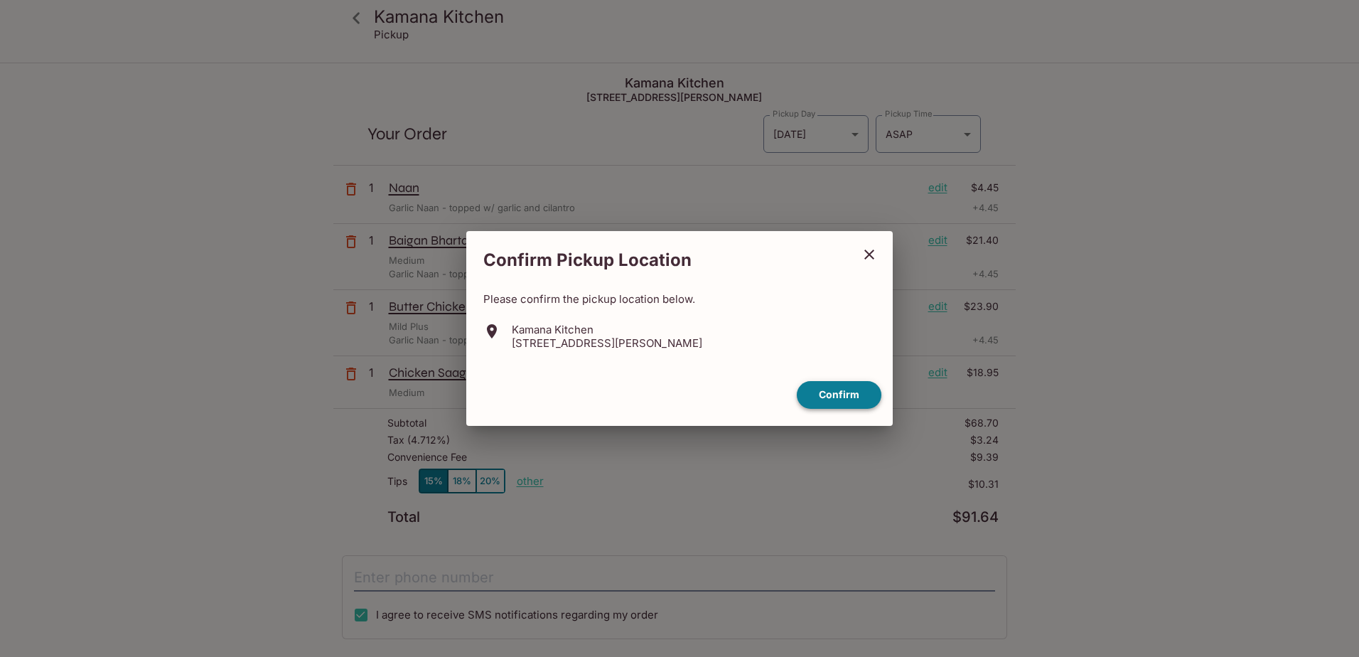
click at [836, 396] on button "Confirm" at bounding box center [839, 395] width 85 height 28
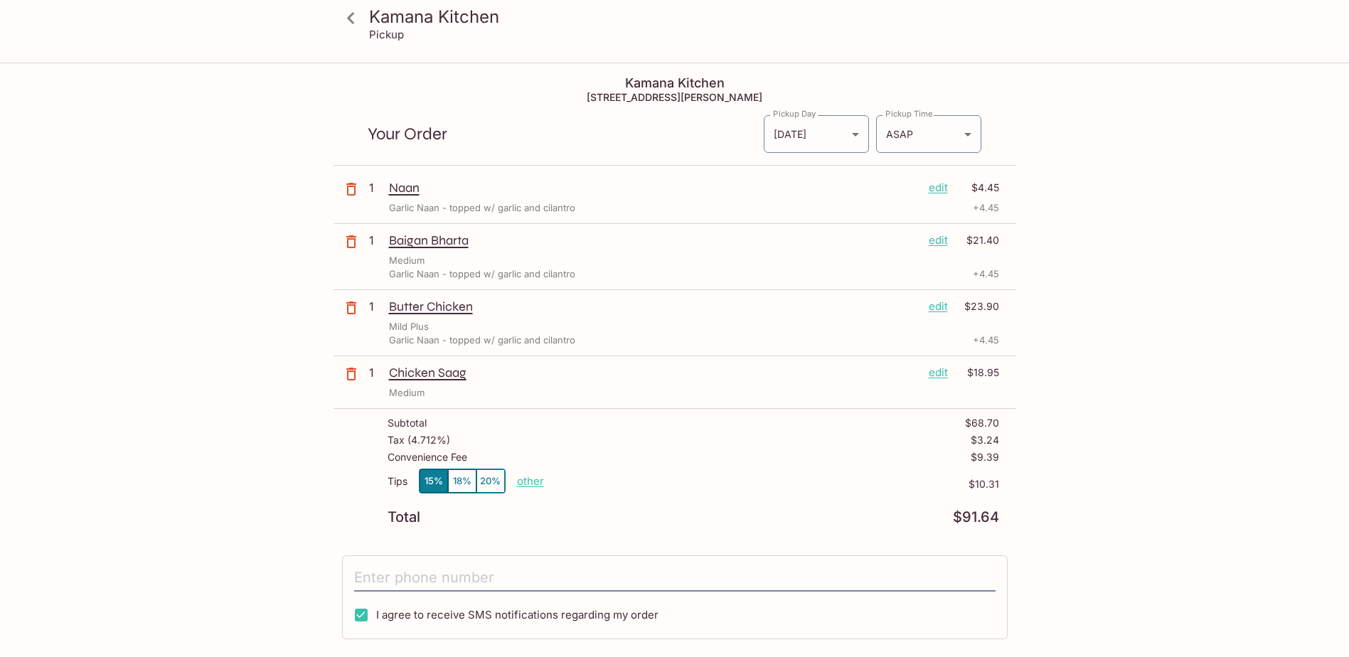
click at [939, 191] on p "edit" at bounding box center [938, 188] width 19 height 16
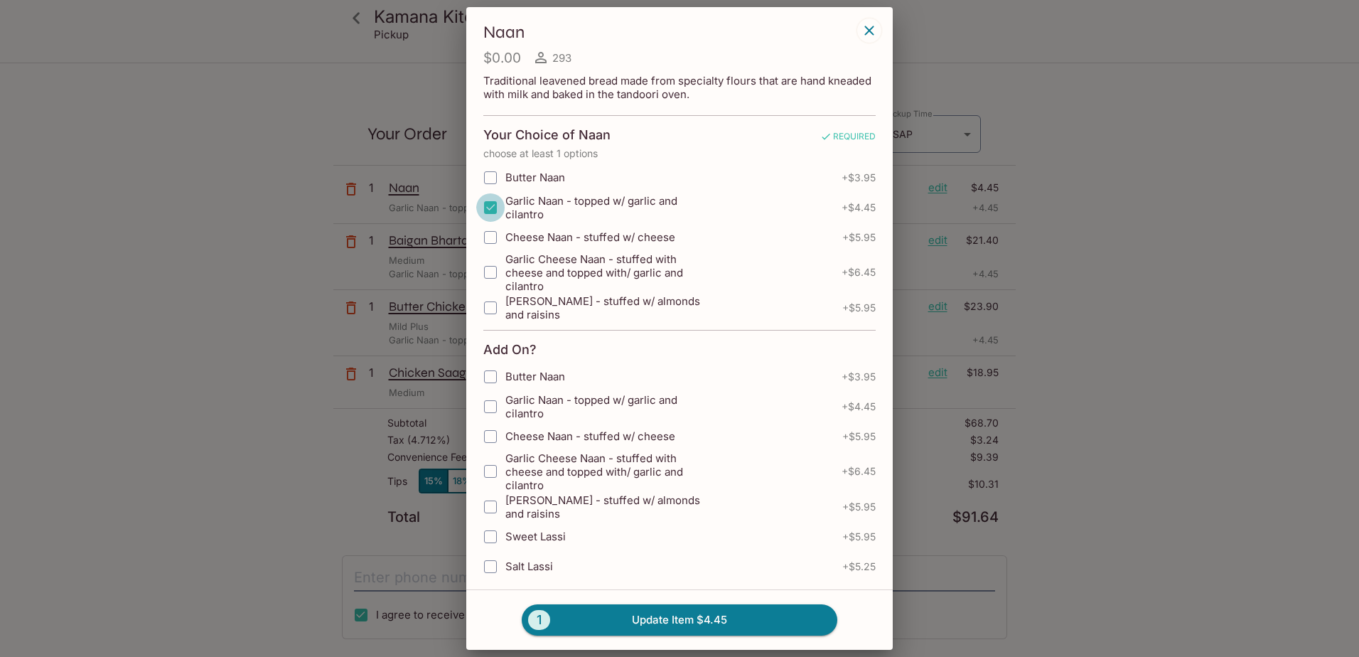
click at [493, 205] on input "Garlic Naan - topped w/ garlic and cilantro" at bounding box center [490, 207] width 28 height 28
checkbox input "false"
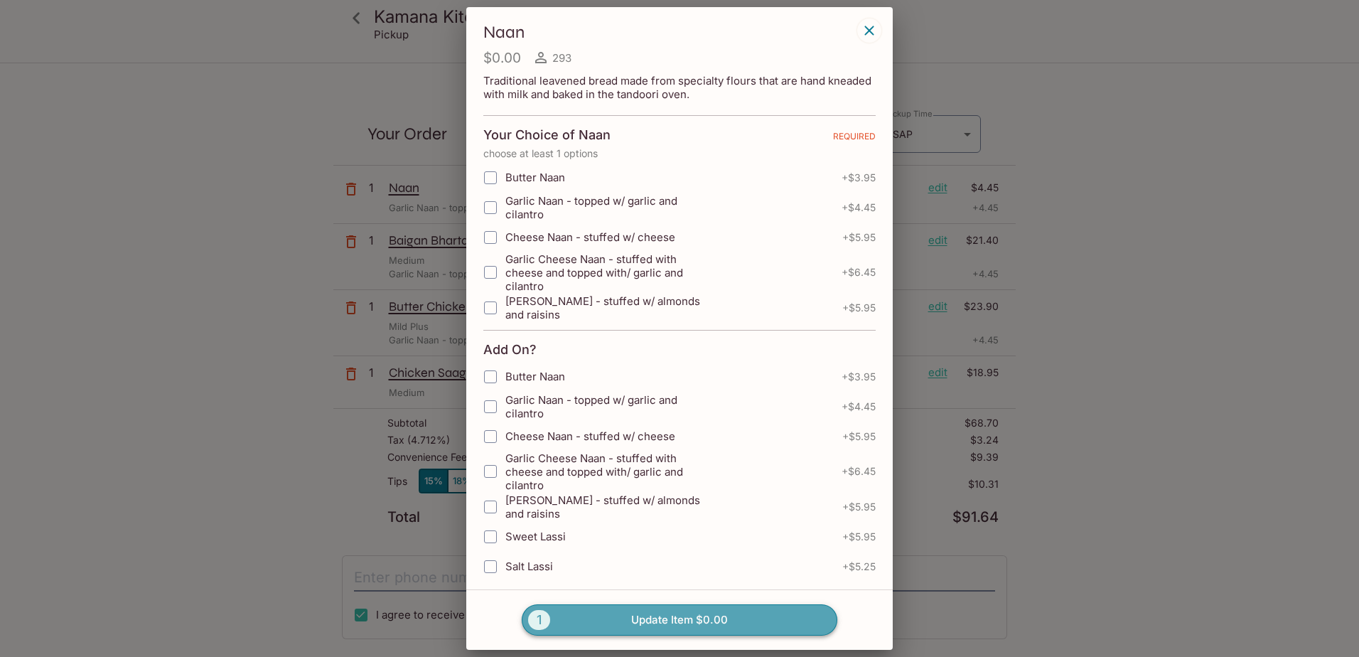
click at [651, 620] on button "1 Update Item $0.00" at bounding box center [680, 619] width 316 height 31
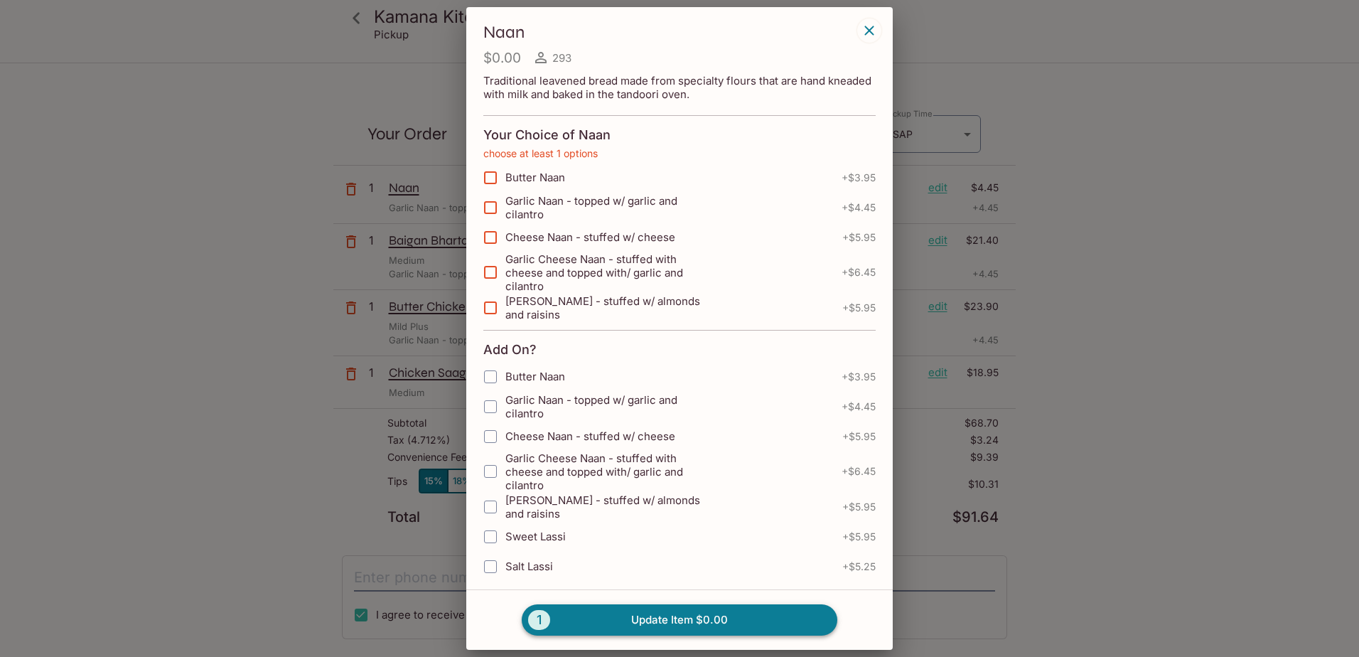
click at [717, 616] on button "1 Update Item $0.00" at bounding box center [680, 619] width 316 height 31
click at [869, 29] on icon "button" at bounding box center [869, 30] width 9 height 9
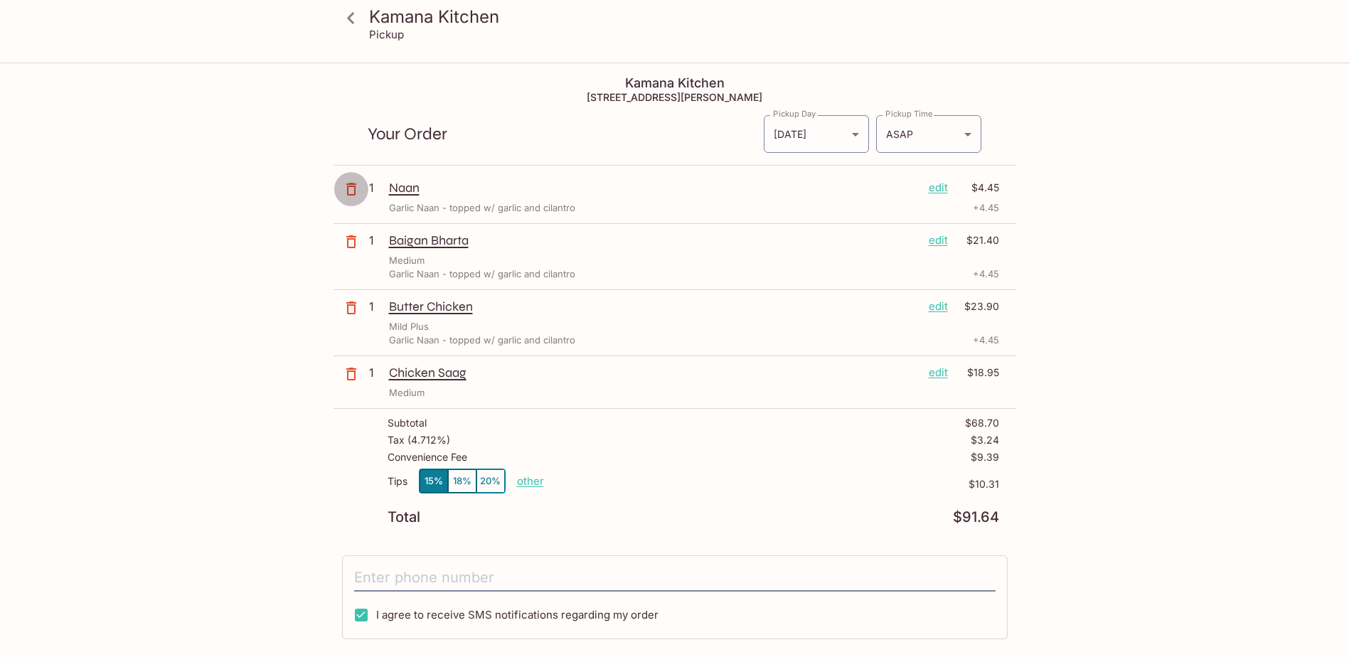
click at [351, 190] on icon "button" at bounding box center [351, 189] width 17 height 17
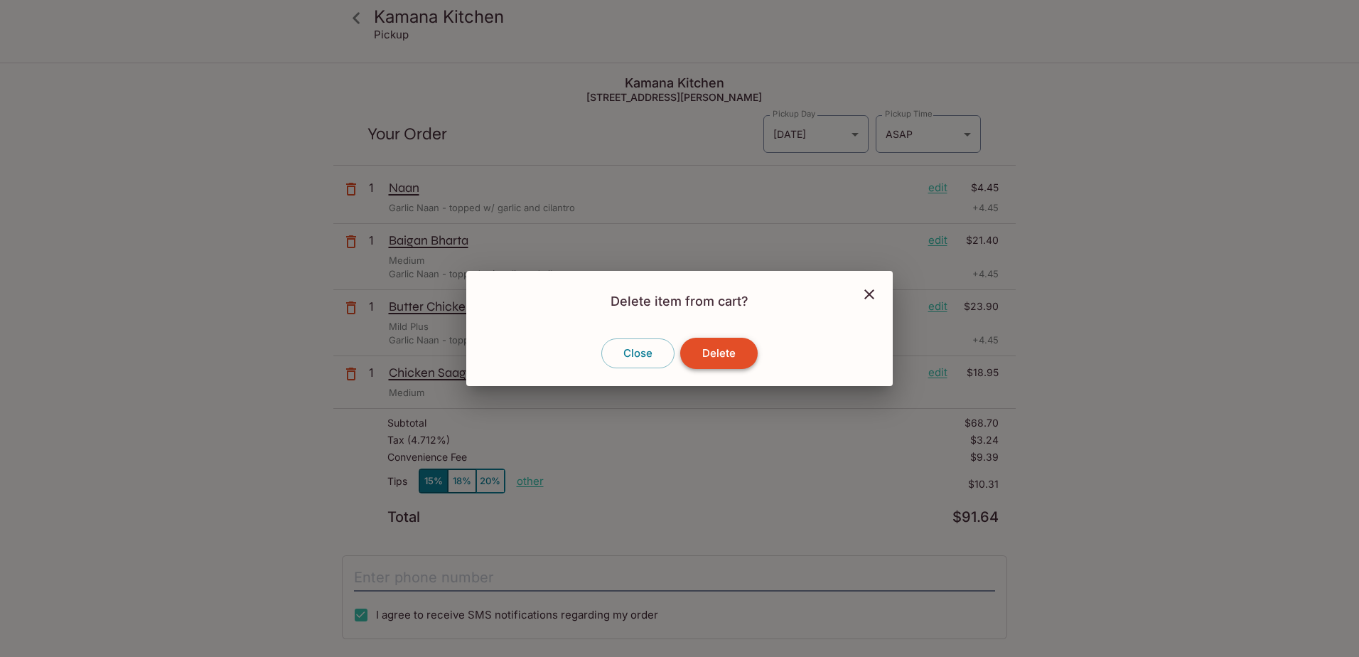
click at [727, 360] on button "Delete" at bounding box center [719, 353] width 78 height 31
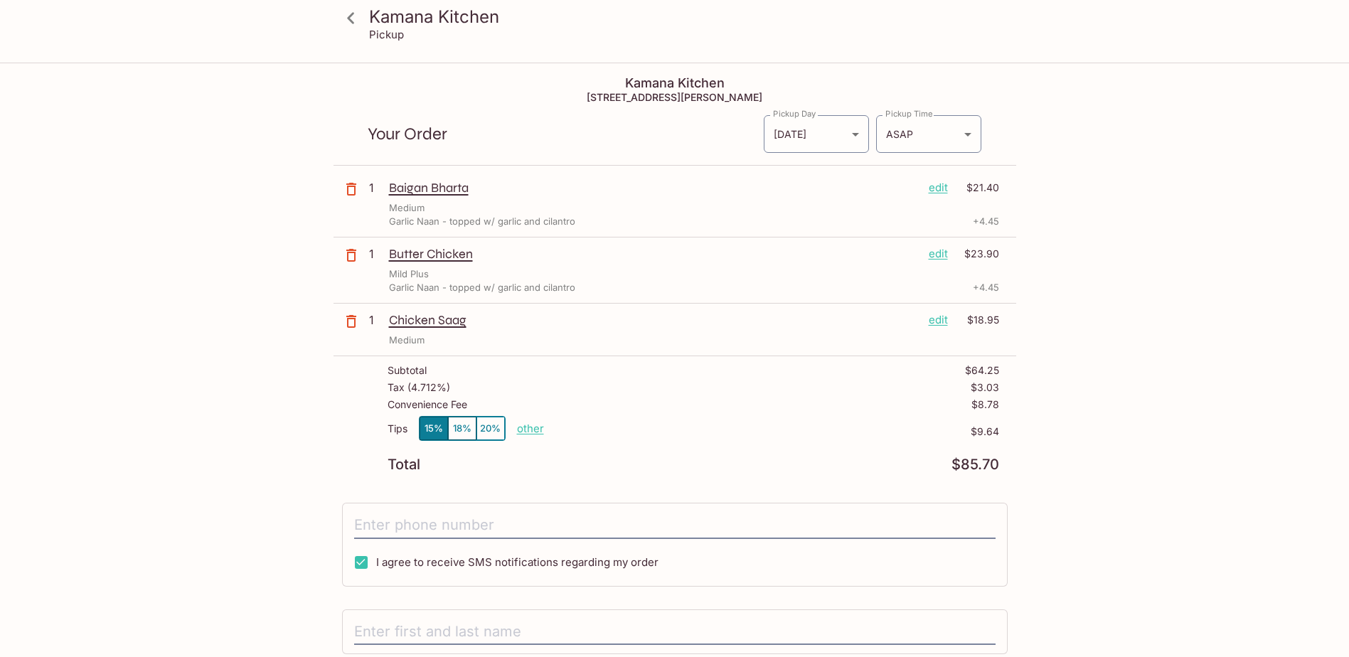
click at [940, 188] on p "edit" at bounding box center [938, 188] width 19 height 16
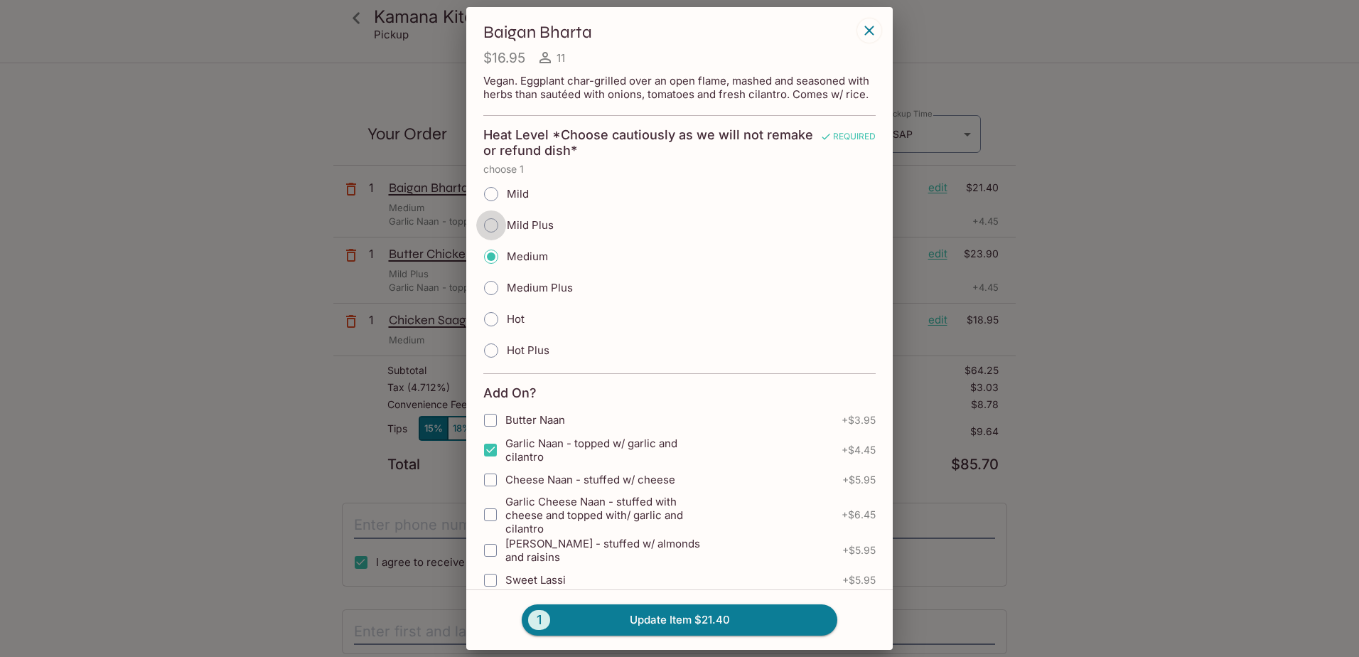
click at [492, 240] on input "Mild Plus" at bounding box center [491, 225] width 30 height 30
radio input "true"
click at [677, 616] on button "1 Update Item $21.40" at bounding box center [680, 619] width 316 height 31
radio input "true"
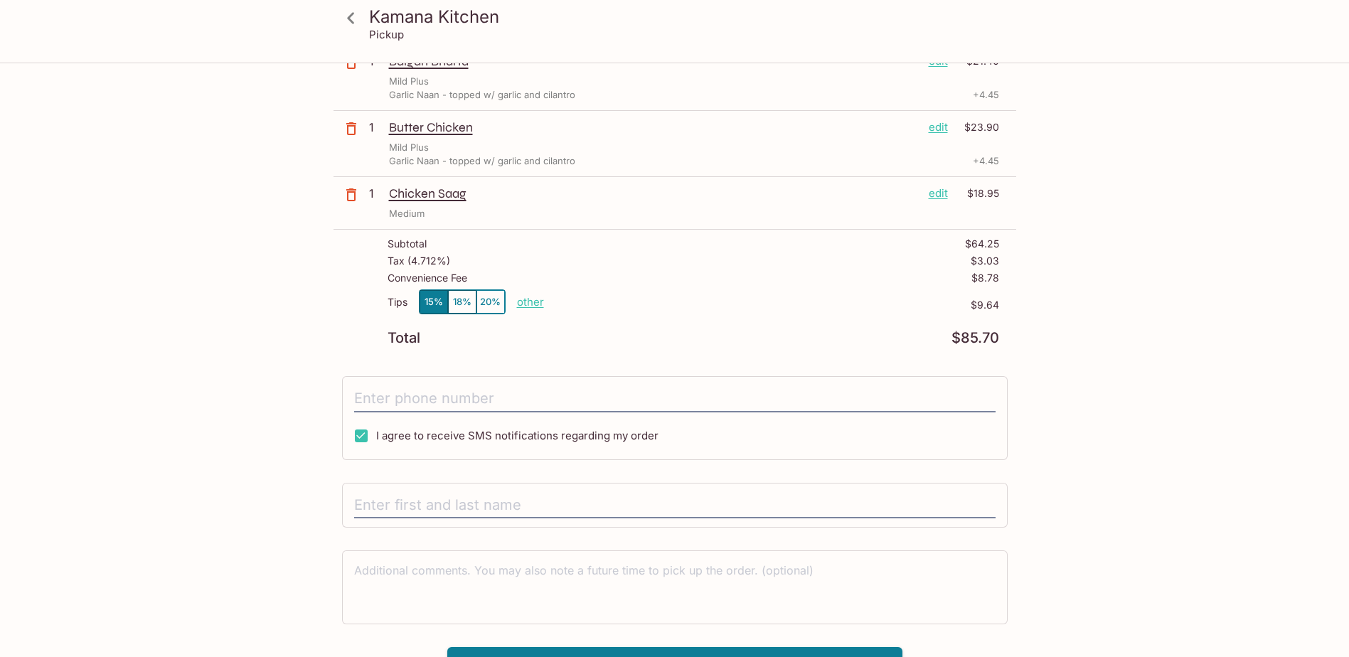
scroll to position [142, 0]
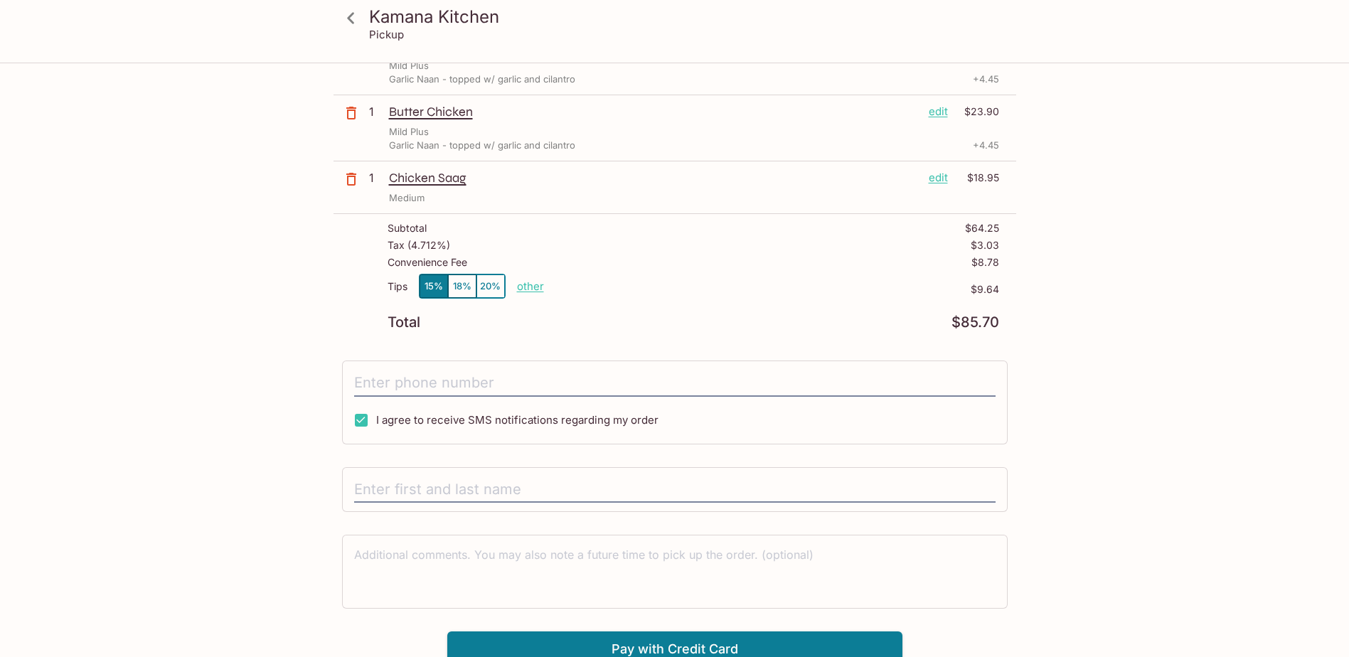
click at [536, 286] on p "other" at bounding box center [530, 286] width 27 height 14
drag, startPoint x: 599, startPoint y: 287, endPoint x: 635, endPoint y: 285, distance: 35.6
click at [635, 285] on input "9.64" at bounding box center [613, 287] width 46 height 16
type input "8.00"
click at [389, 383] on input "tel" at bounding box center [674, 383] width 641 height 27
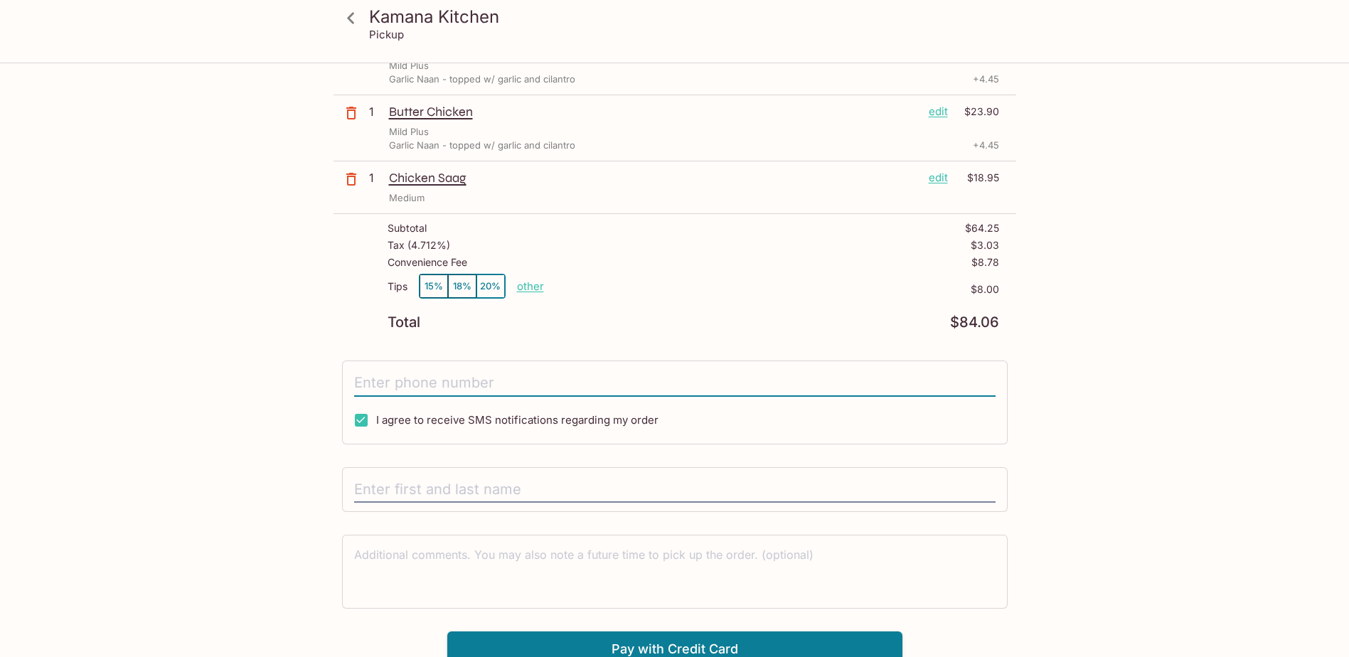
type input "[PHONE_NUMBER]"
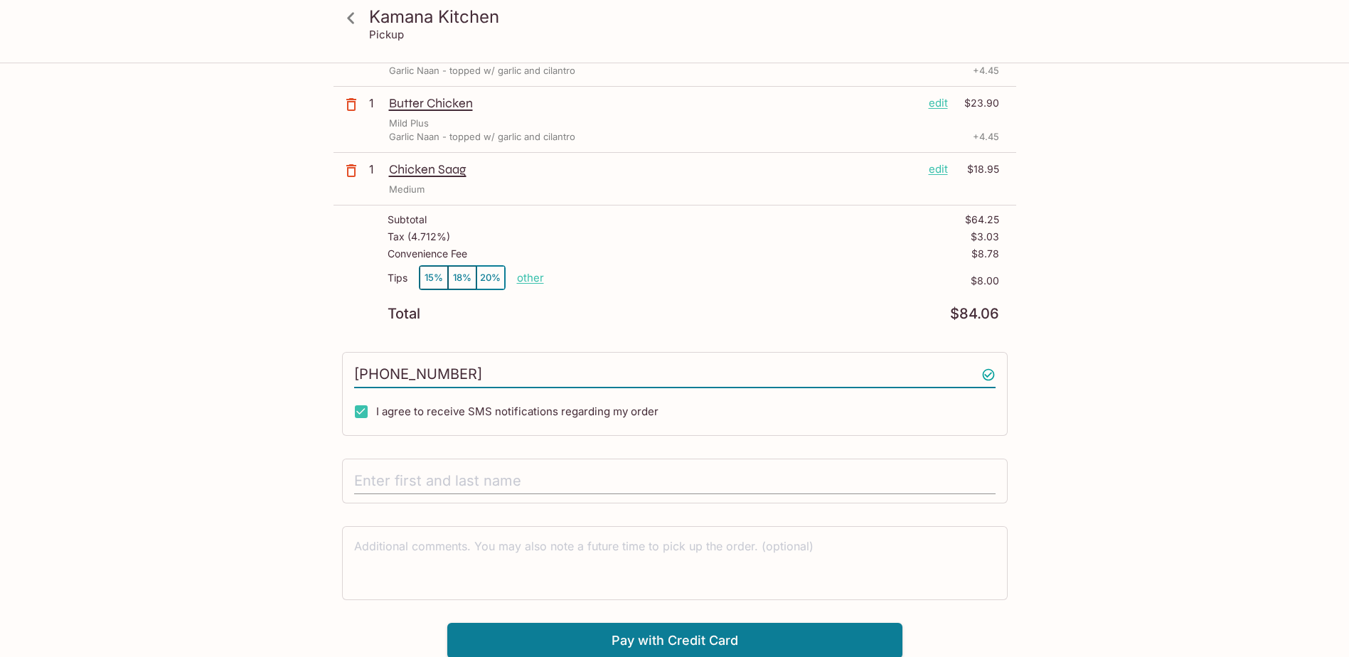
scroll to position [152, 0]
click at [434, 481] on input "text" at bounding box center [674, 479] width 641 height 27
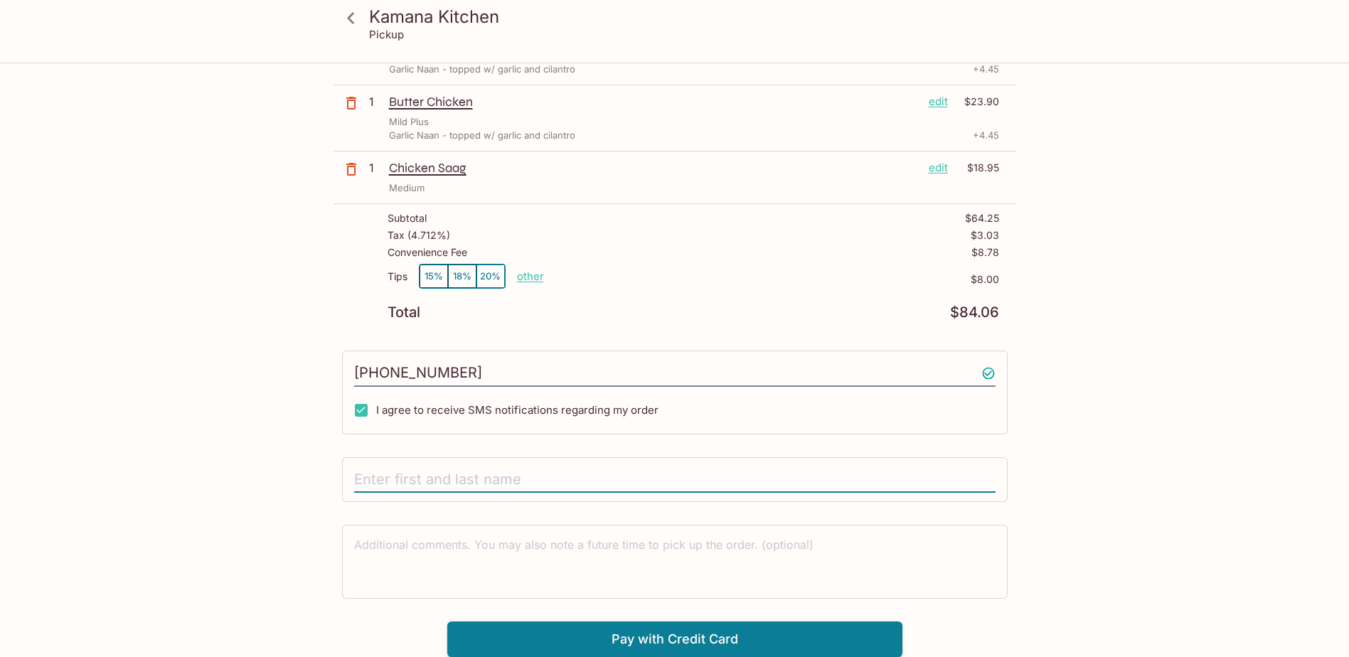
type input "H"
type input "[PERSON_NAME]"
click at [664, 635] on button "Pay with Credit Card" at bounding box center [674, 639] width 455 height 36
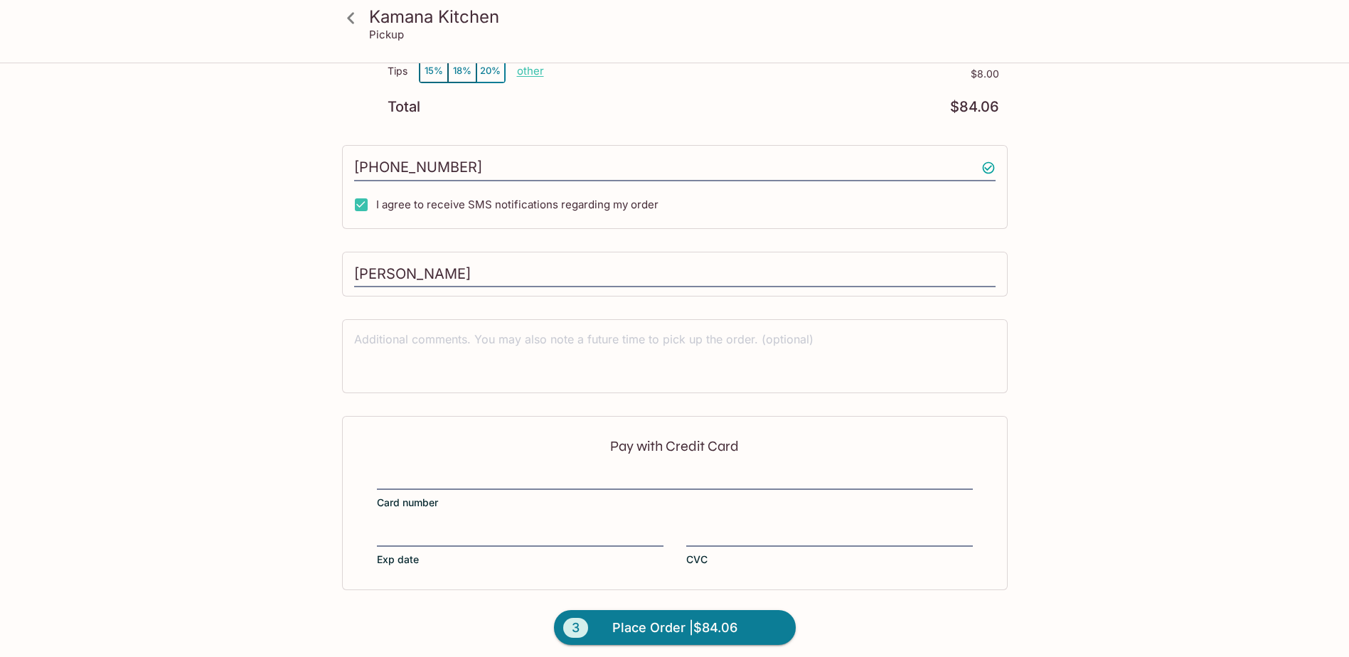
scroll to position [365, 0]
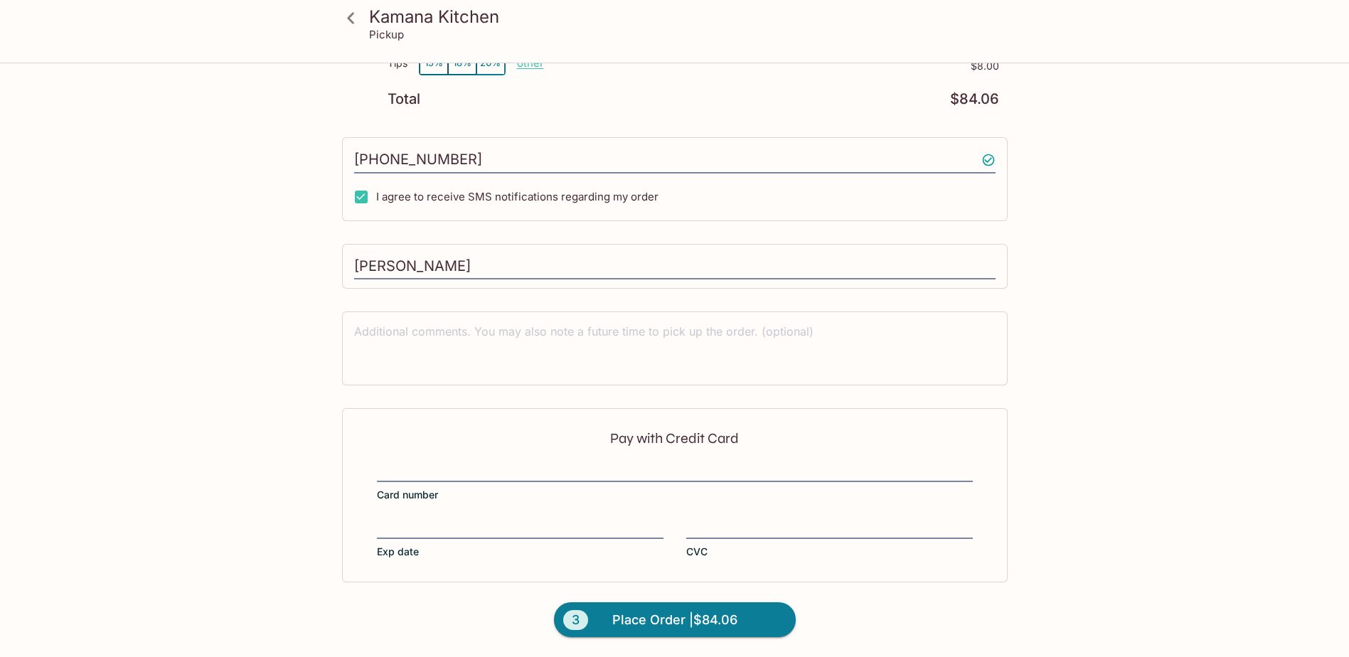
click at [441, 503] on div "Pay with Credit Card Card number Exp date CVC" at bounding box center [675, 494] width 666 height 173
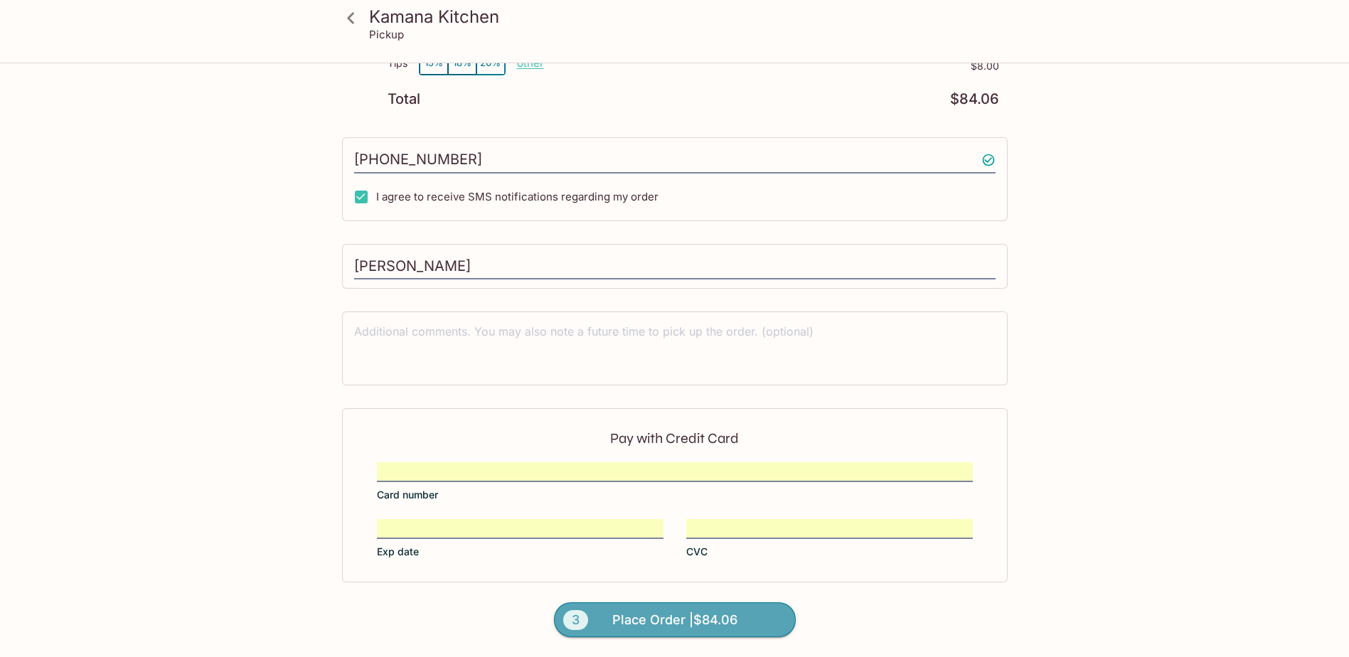
click at [683, 616] on span "Place Order | $84.06" at bounding box center [674, 620] width 125 height 23
